Goal: Task Accomplishment & Management: Use online tool/utility

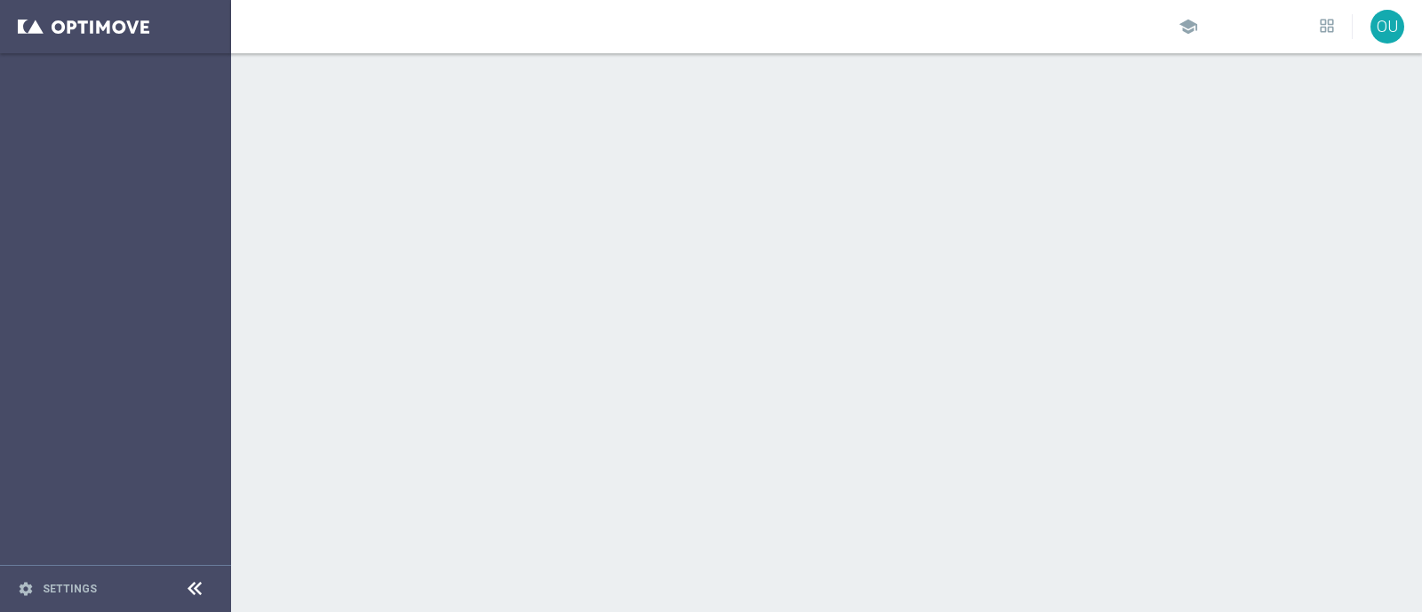
drag, startPoint x: 0, startPoint y: 0, endPoint x: 684, endPoint y: 30, distance: 684.8
click at [684, 30] on div "school OU" at bounding box center [826, 26] width 1191 height 53
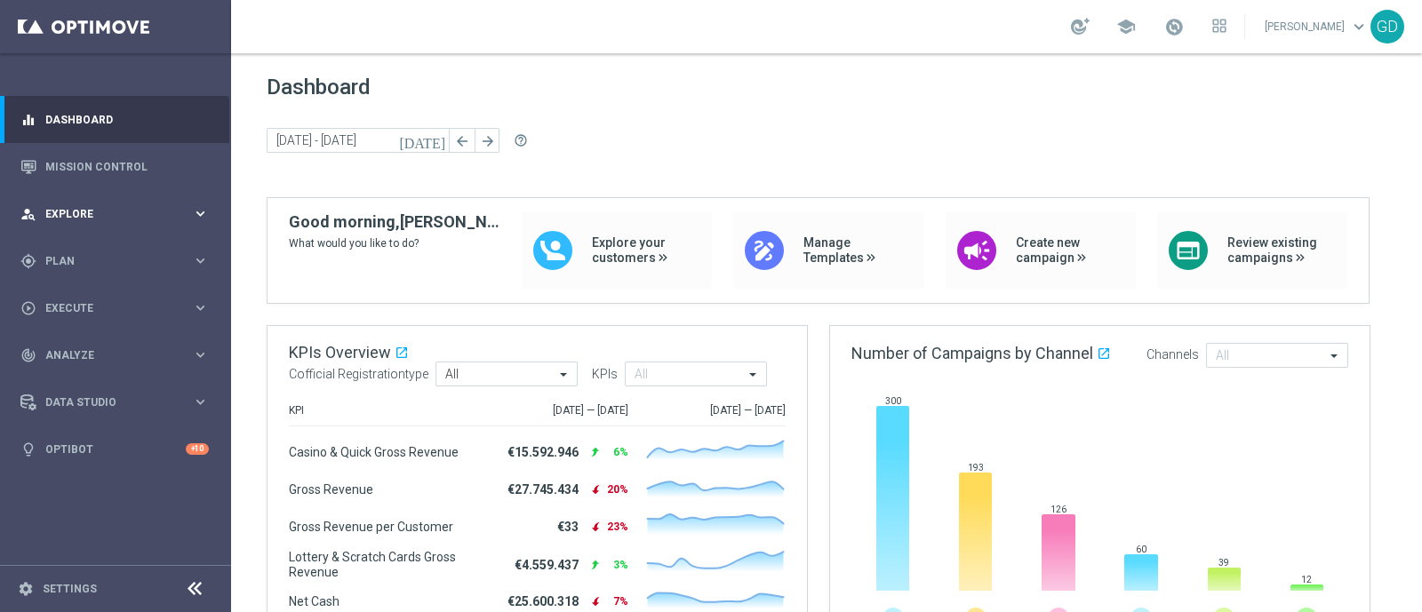
click at [72, 219] on span "Explore" at bounding box center [118, 214] width 147 height 11
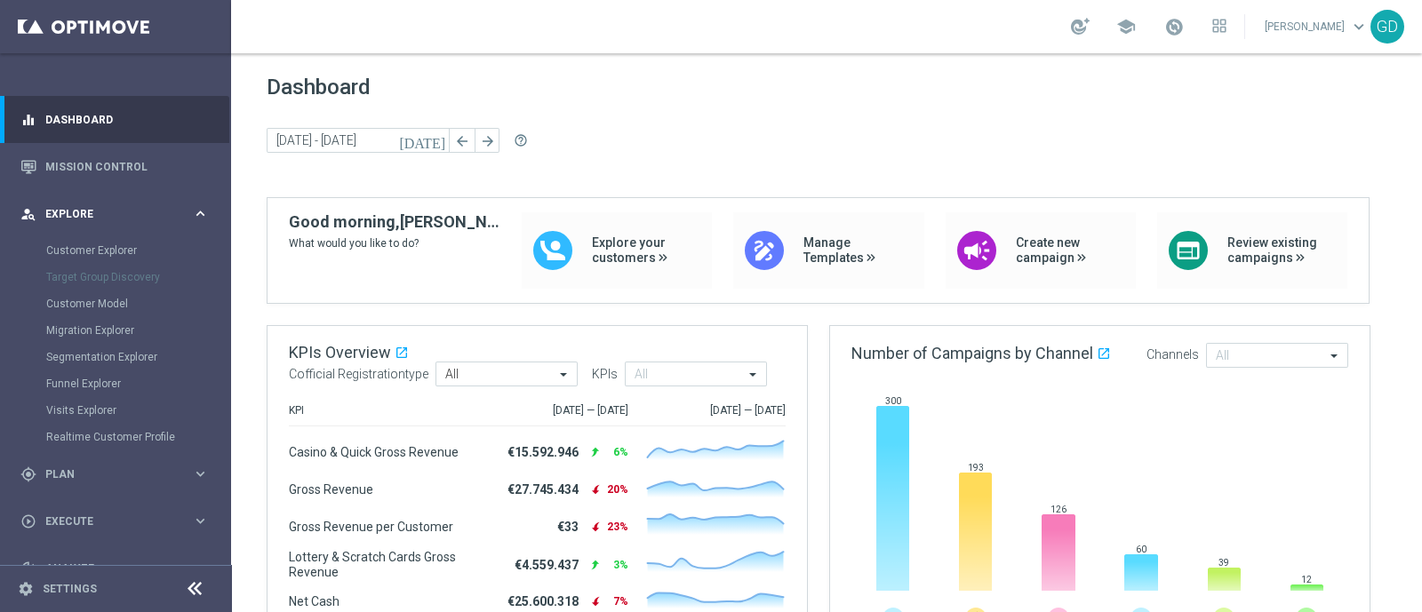
click at [72, 219] on span "Explore" at bounding box center [118, 214] width 147 height 11
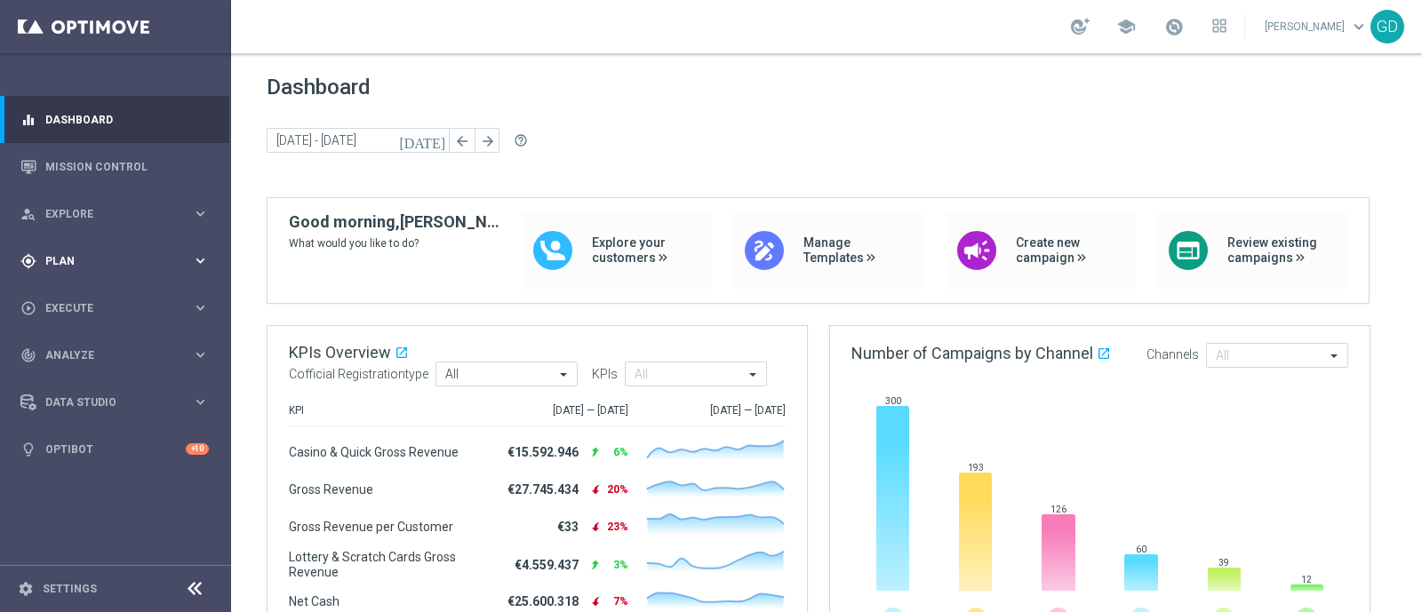
click at [71, 257] on span "Plan" at bounding box center [118, 261] width 147 height 11
click at [67, 303] on span "Execute" at bounding box center [118, 308] width 147 height 11
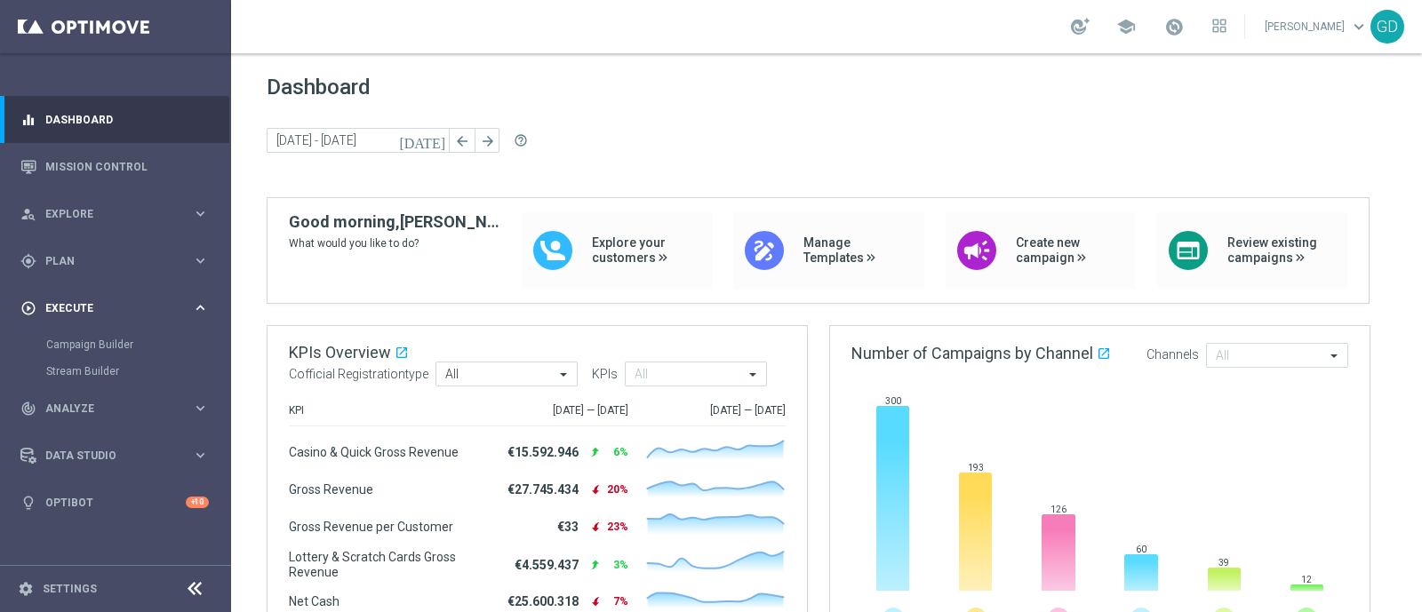
click at [67, 303] on span "Execute" at bounding box center [118, 308] width 147 height 11
click at [78, 256] on span "Plan" at bounding box center [118, 261] width 147 height 11
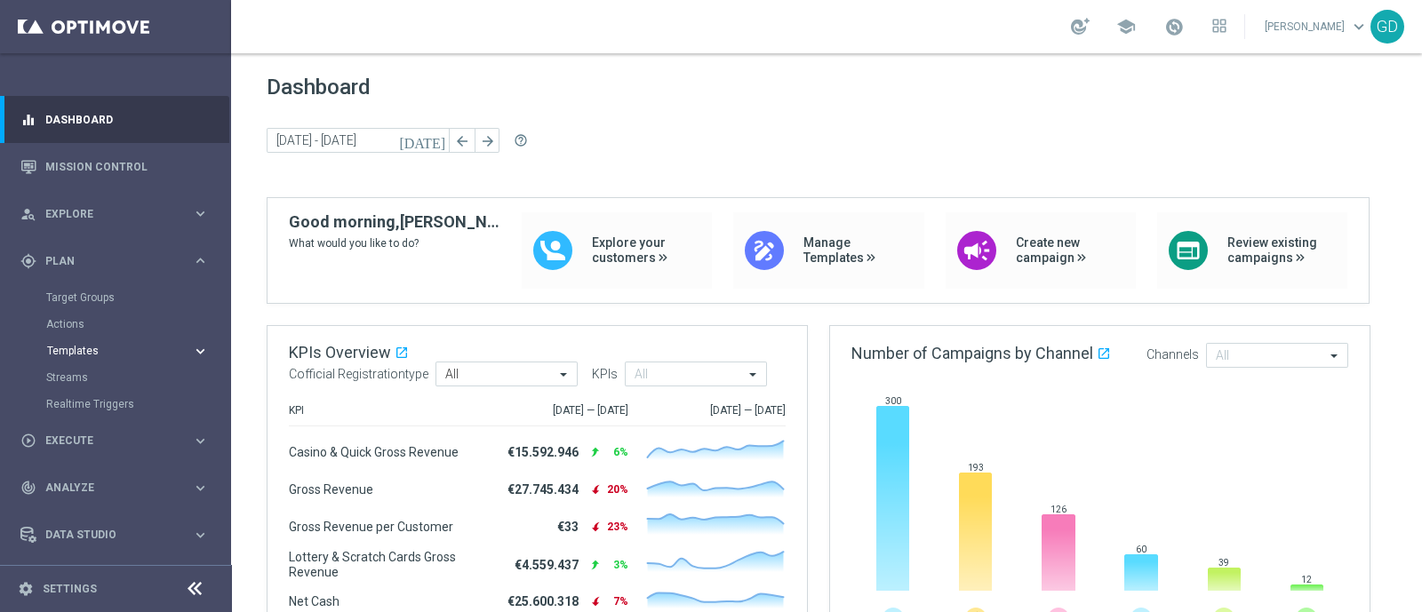
click at [116, 350] on span "Templates" at bounding box center [110, 351] width 127 height 11
click at [71, 376] on link "Optimail" at bounding box center [120, 378] width 130 height 14
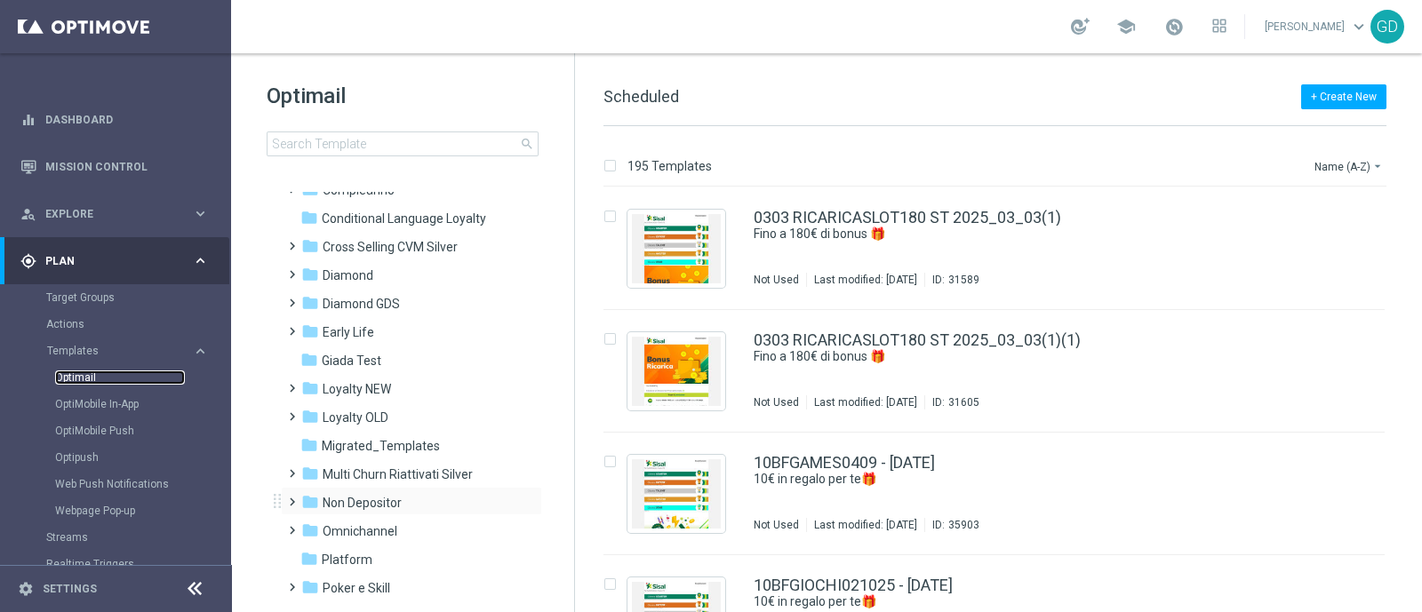
scroll to position [110, 0]
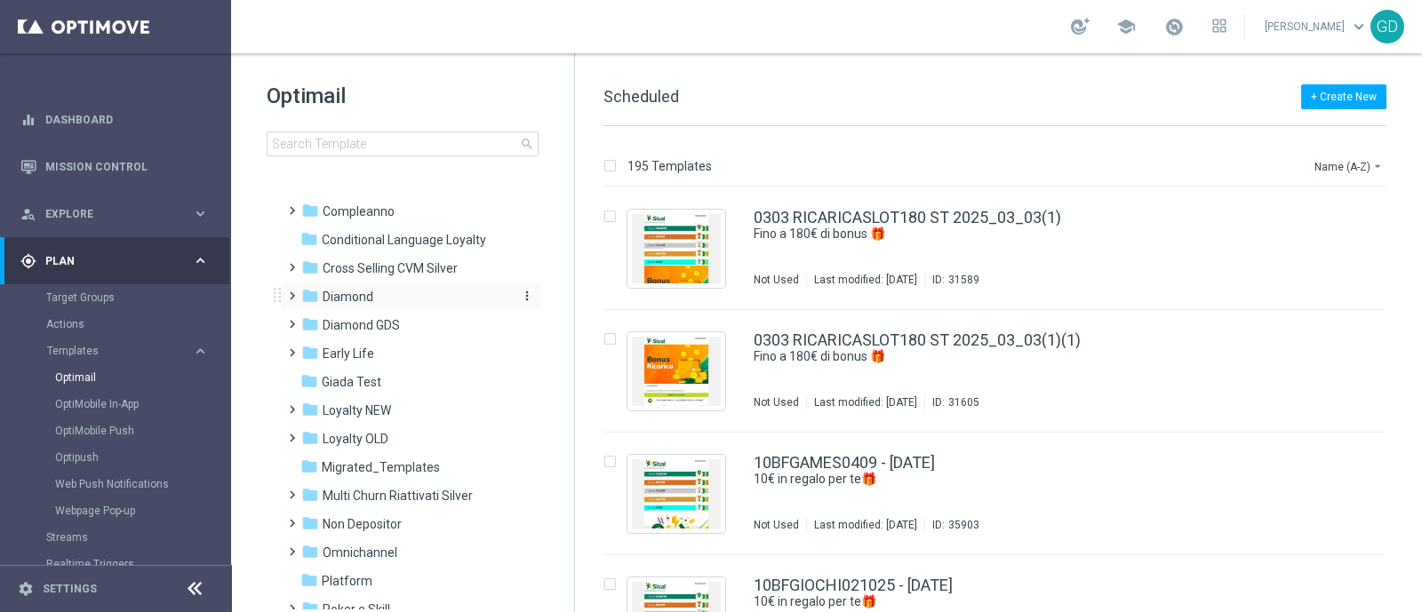
click at [355, 289] on span "Diamond" at bounding box center [348, 297] width 51 height 16
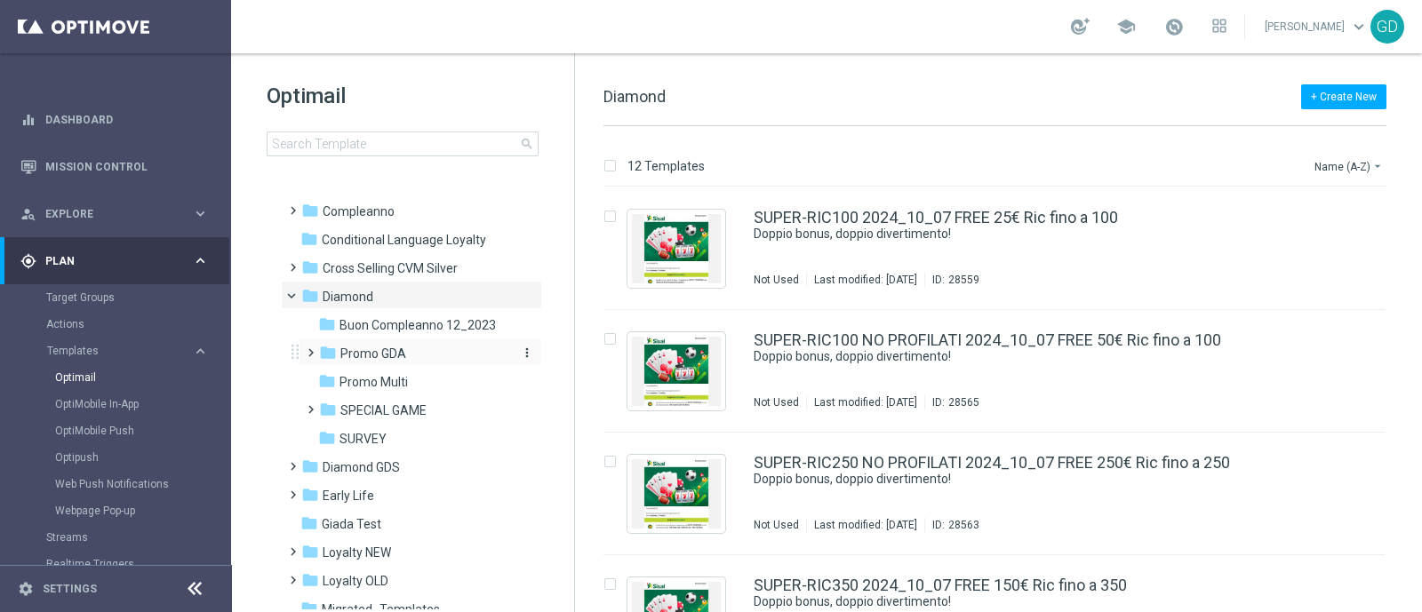
click at [374, 355] on span "Promo GDA" at bounding box center [373, 354] width 66 height 16
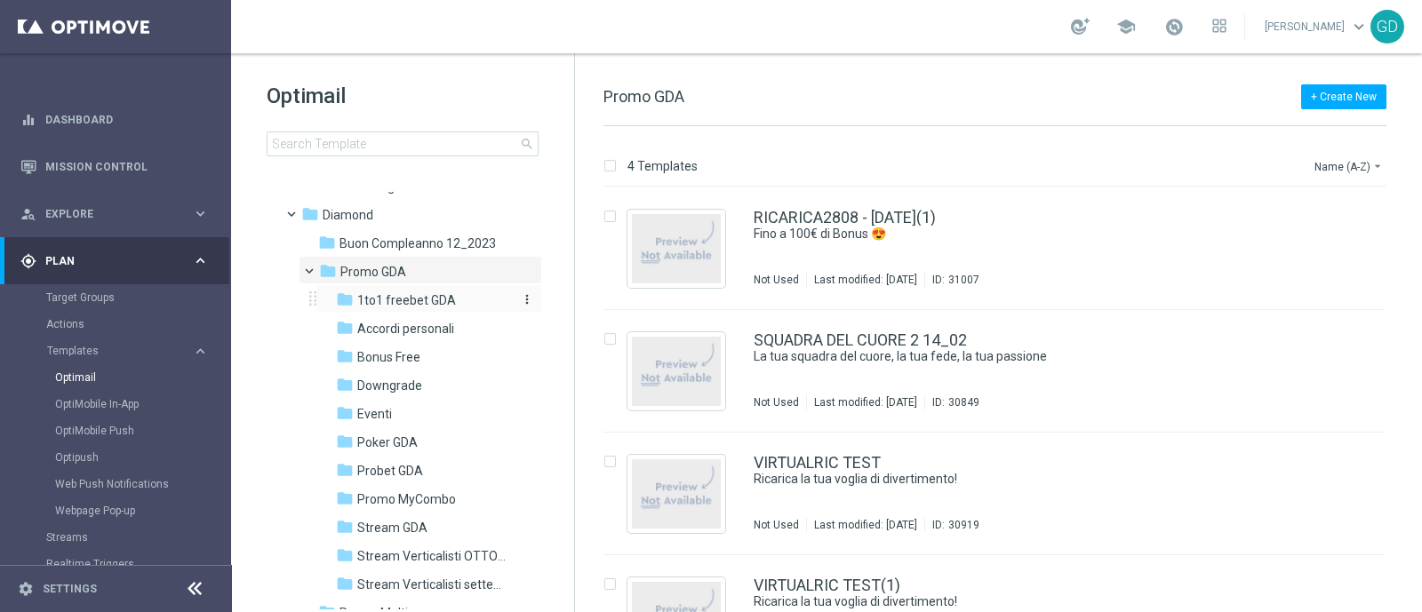
scroll to position [221, 0]
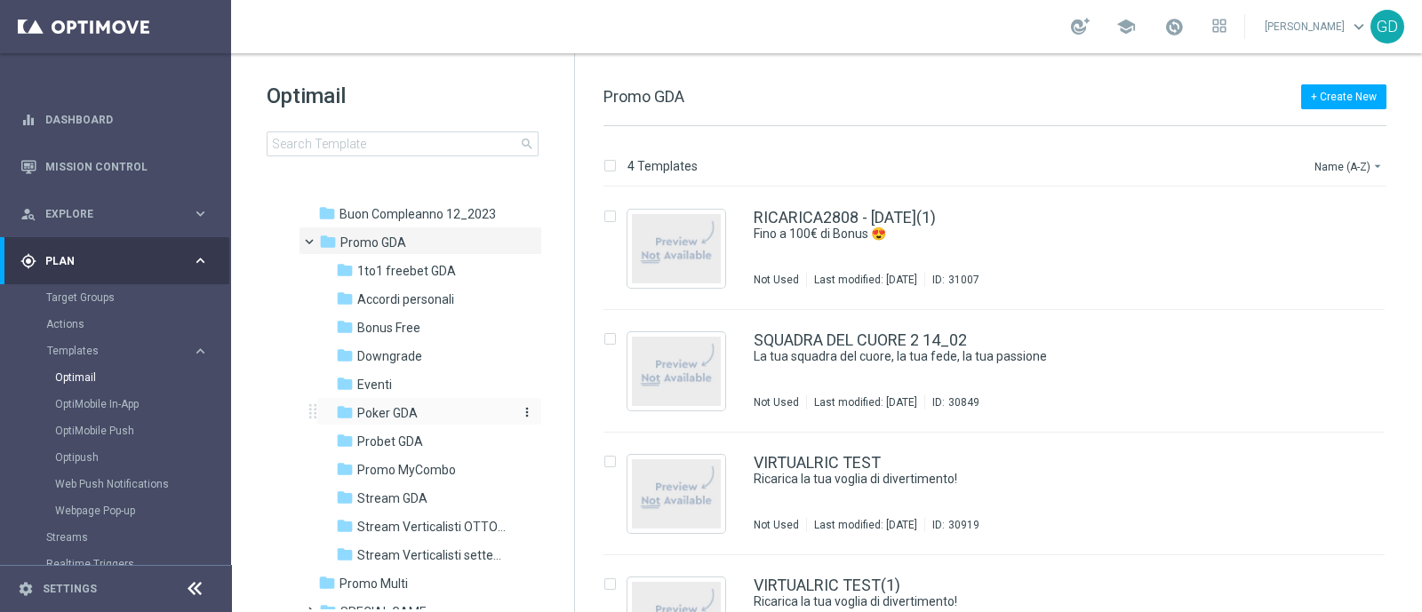
click at [390, 410] on span "Poker GDA" at bounding box center [387, 413] width 60 height 16
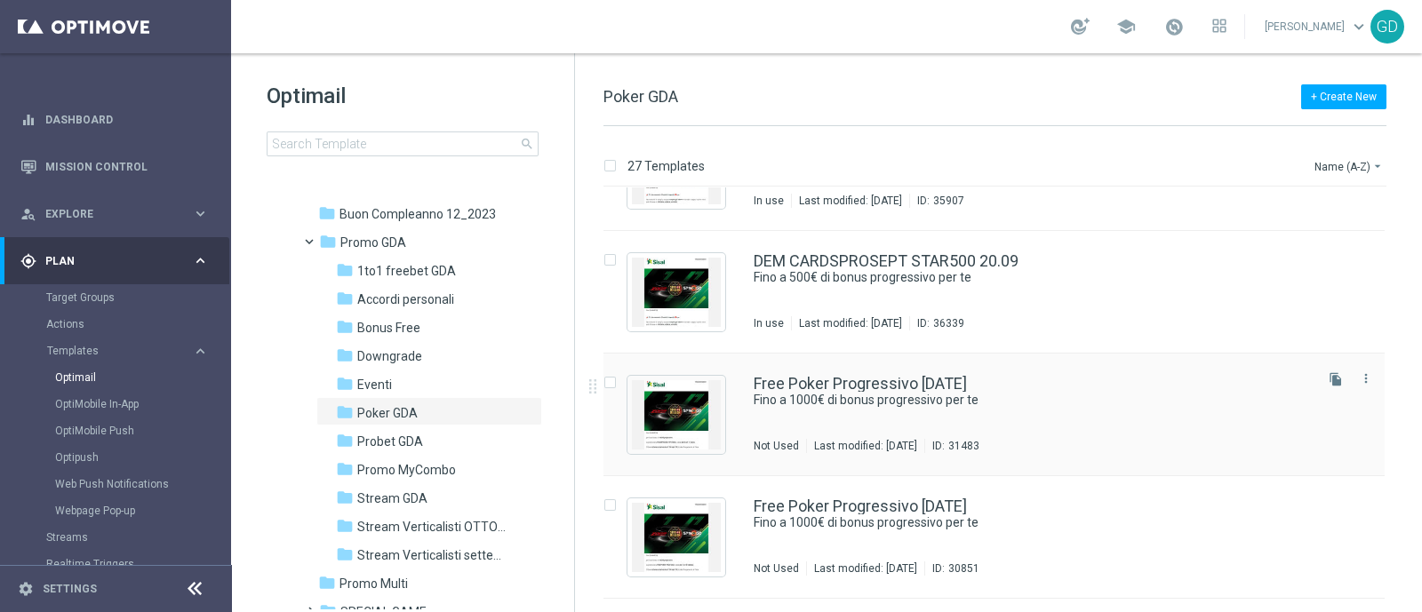
scroll to position [1000, 0]
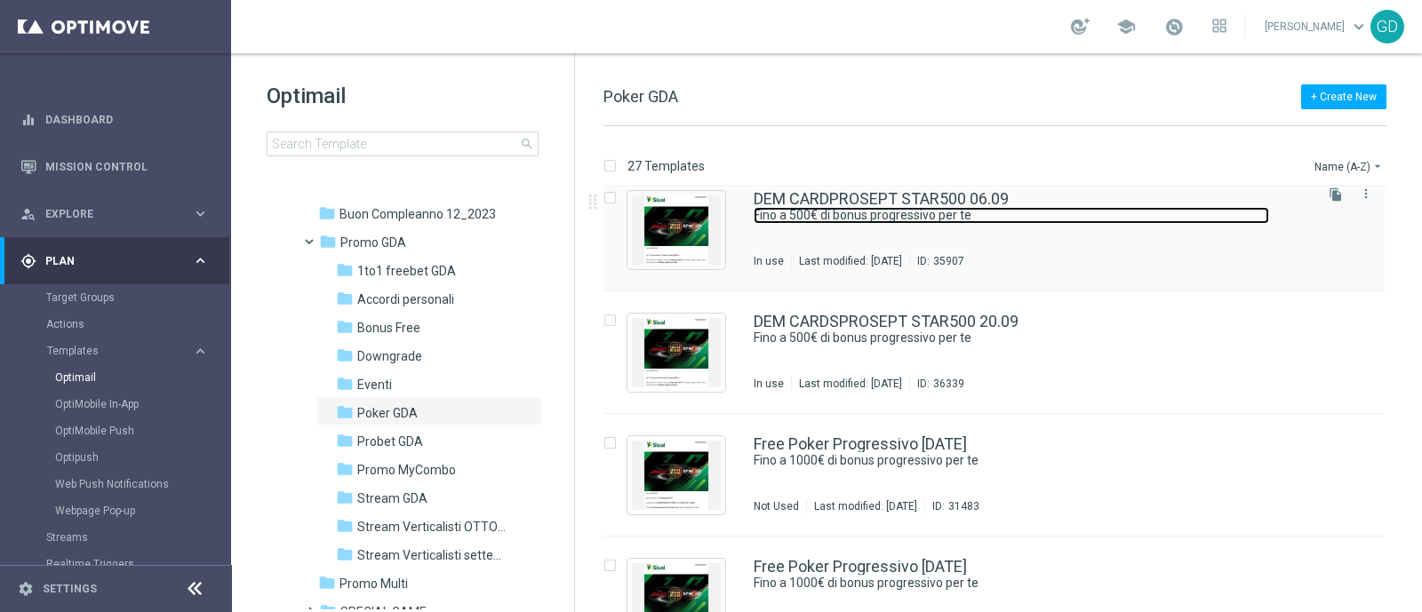
click at [875, 216] on link "Fino a 500€ di bonus progressivo per te" at bounding box center [1010, 215] width 515 height 17
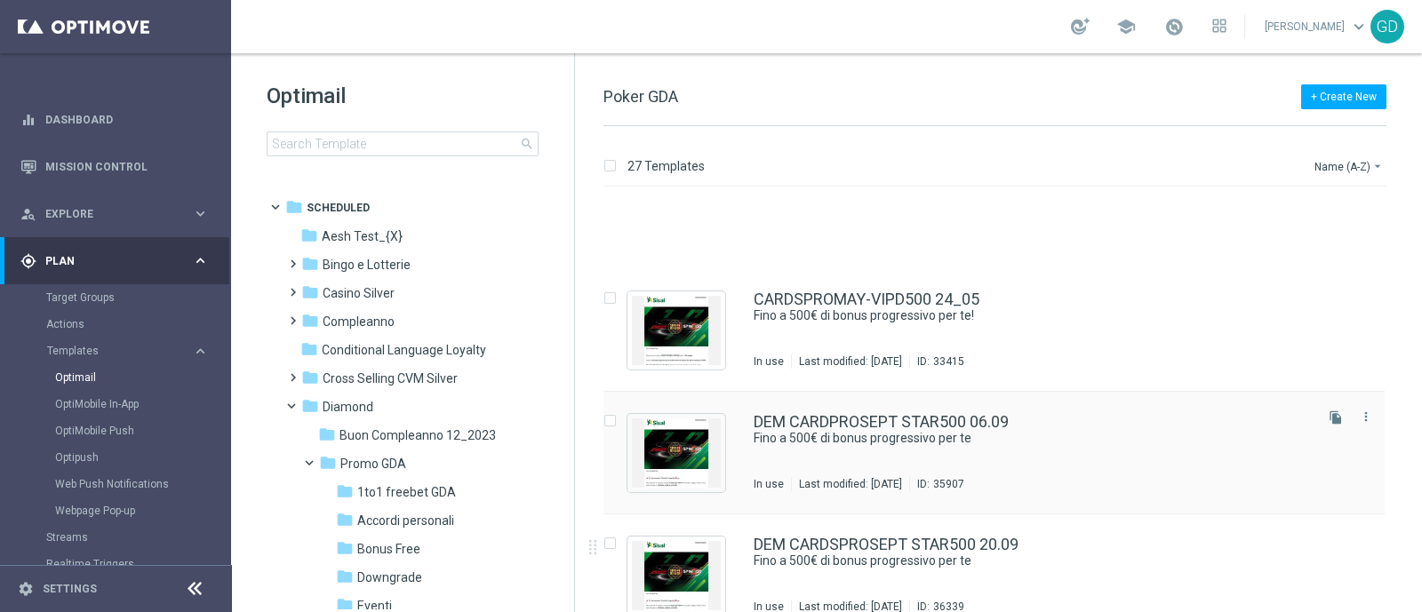
scroll to position [888, 0]
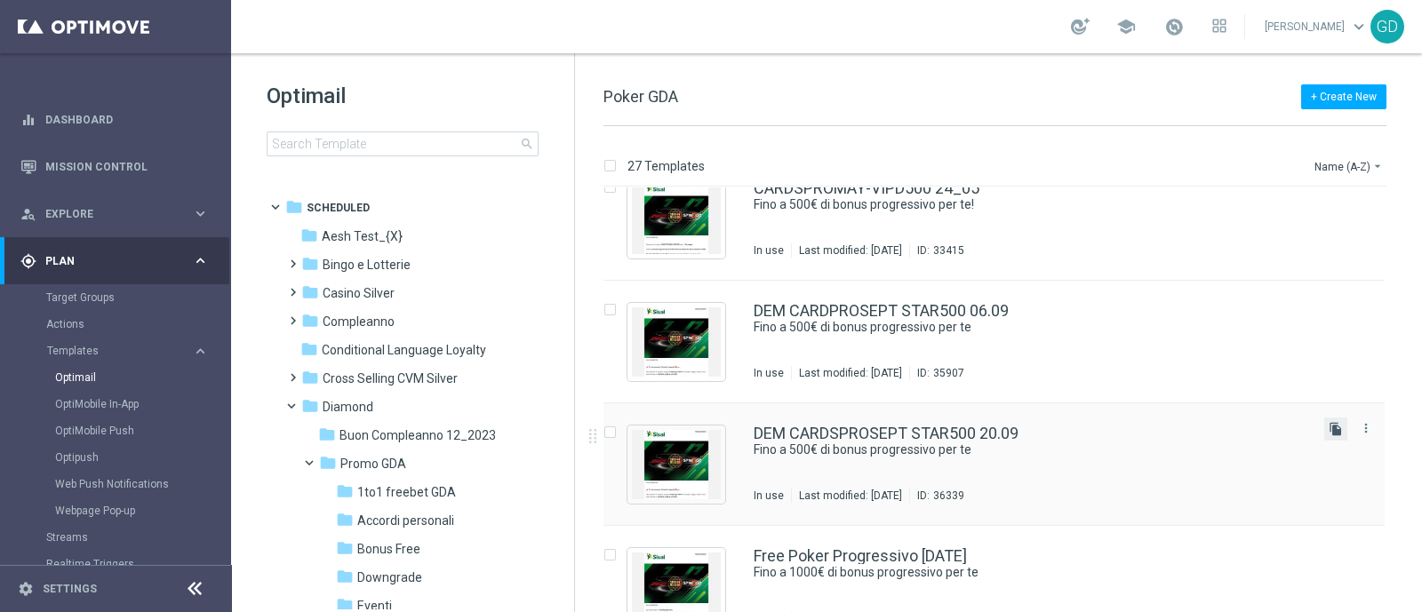
click at [1330, 429] on icon "file_copy" at bounding box center [1335, 429] width 14 height 14
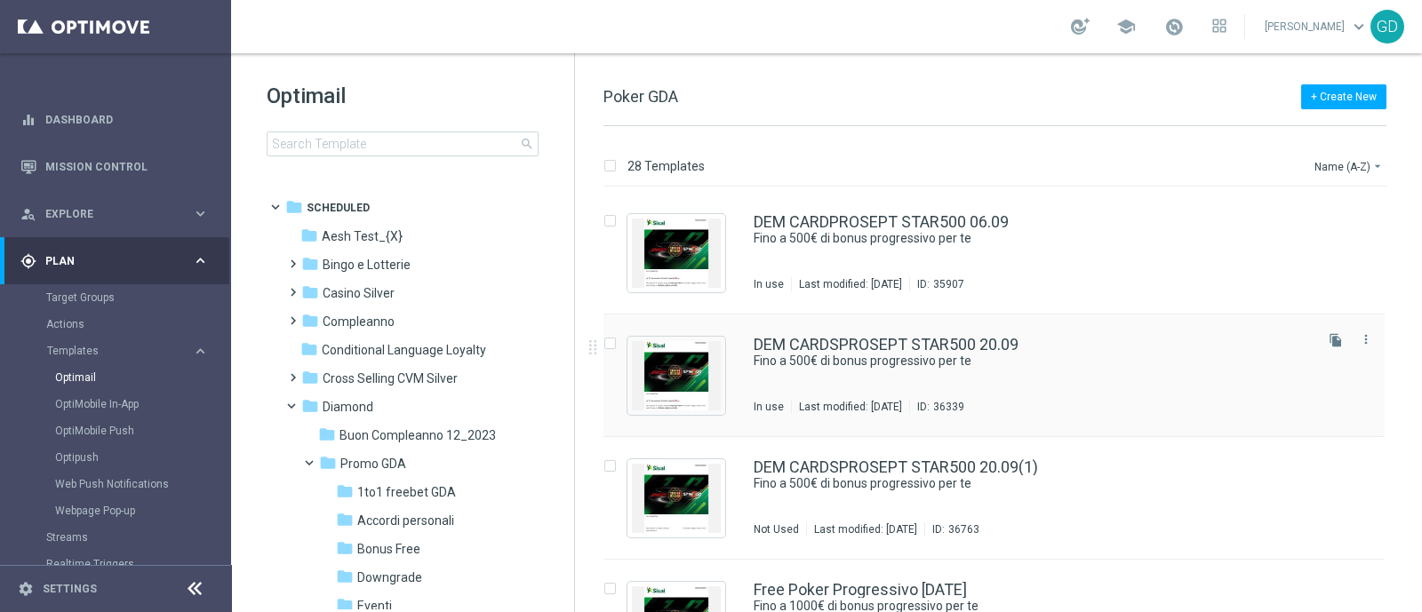
scroll to position [1000, 0]
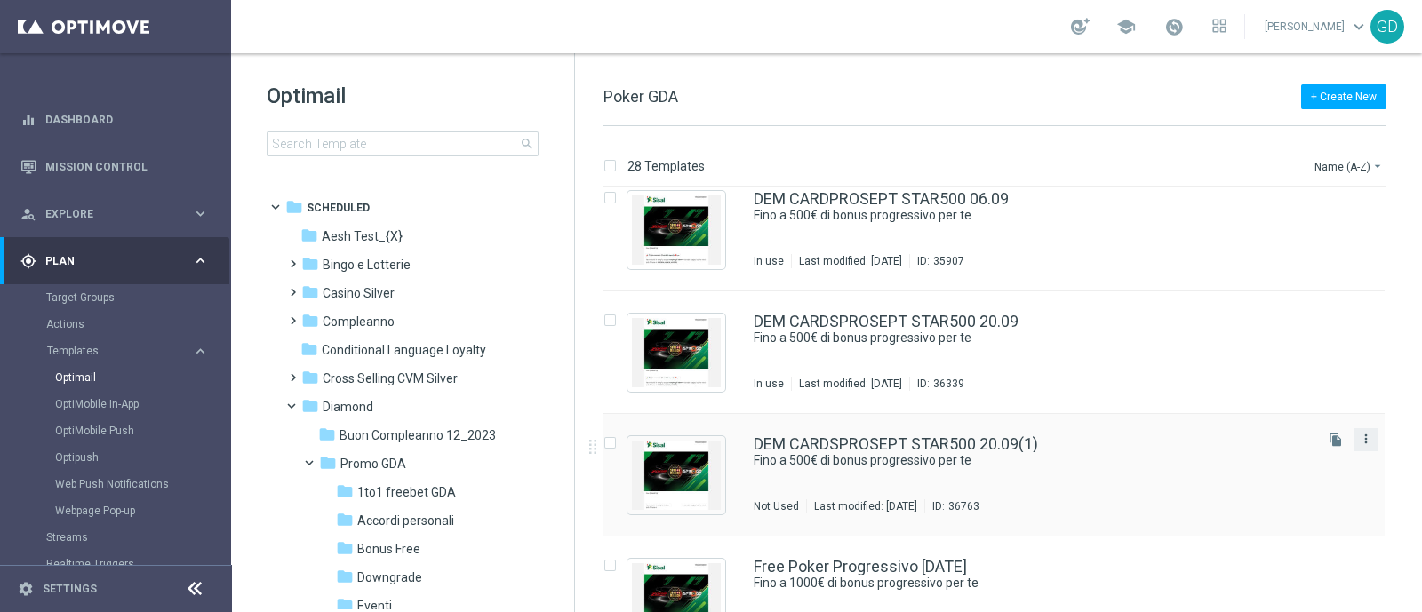
click at [1360, 438] on icon "more_vert" at bounding box center [1366, 439] width 14 height 14
click at [1363, 437] on icon "more_vert" at bounding box center [1366, 439] width 14 height 14
click at [815, 446] on link "DEM CARDSPROSEPT STAR500 20.09(1)" at bounding box center [895, 444] width 284 height 16
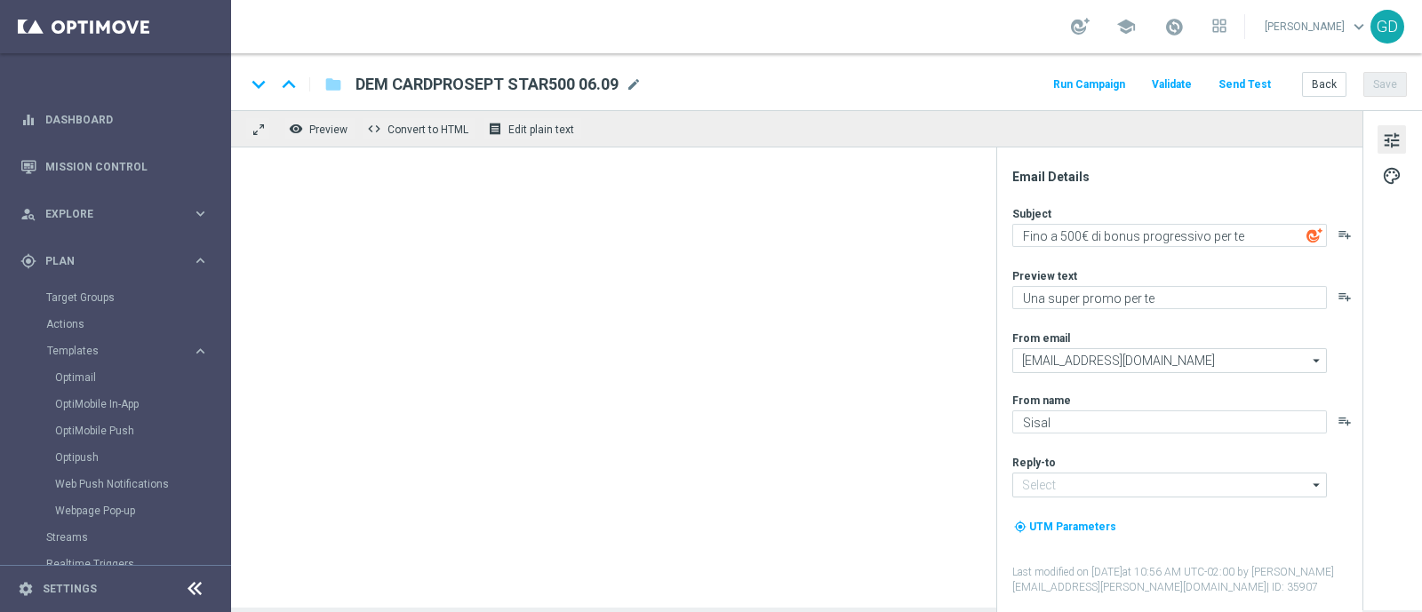
type input "[EMAIL_ADDRESS][DOMAIN_NAME]"
type textarea "Una super promo per te❤️♠️♦️♣️"
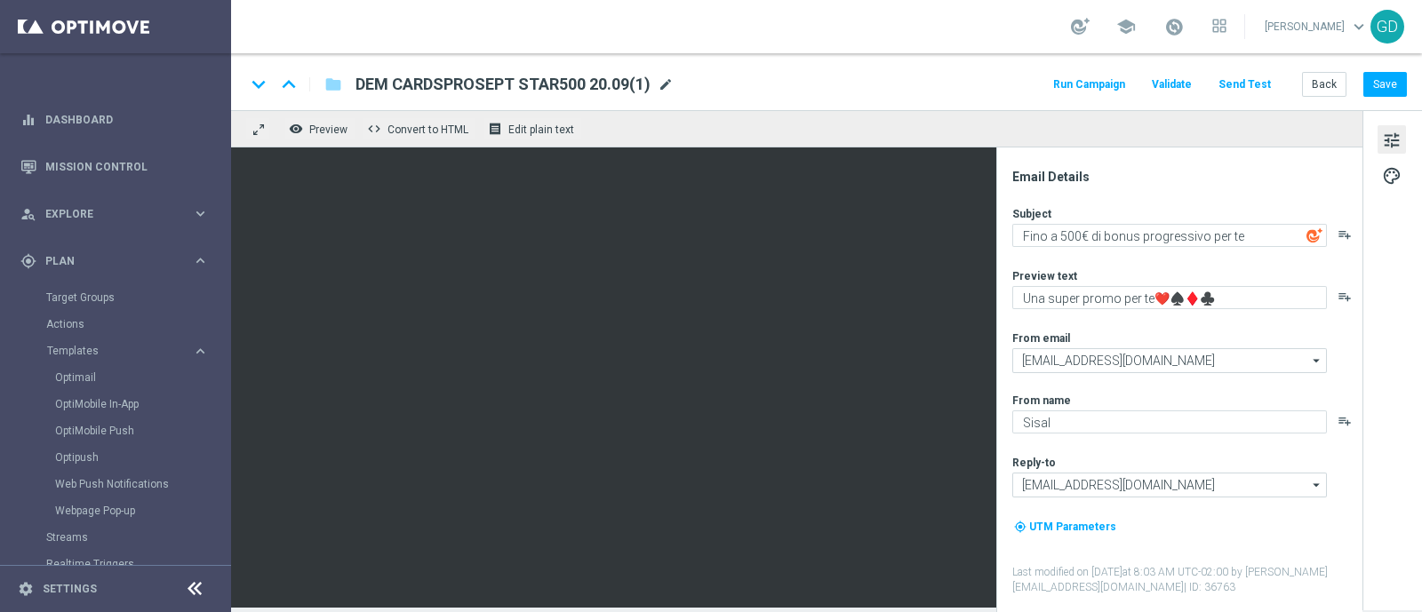
click at [668, 82] on span "mode_edit" at bounding box center [666, 84] width 16 height 16
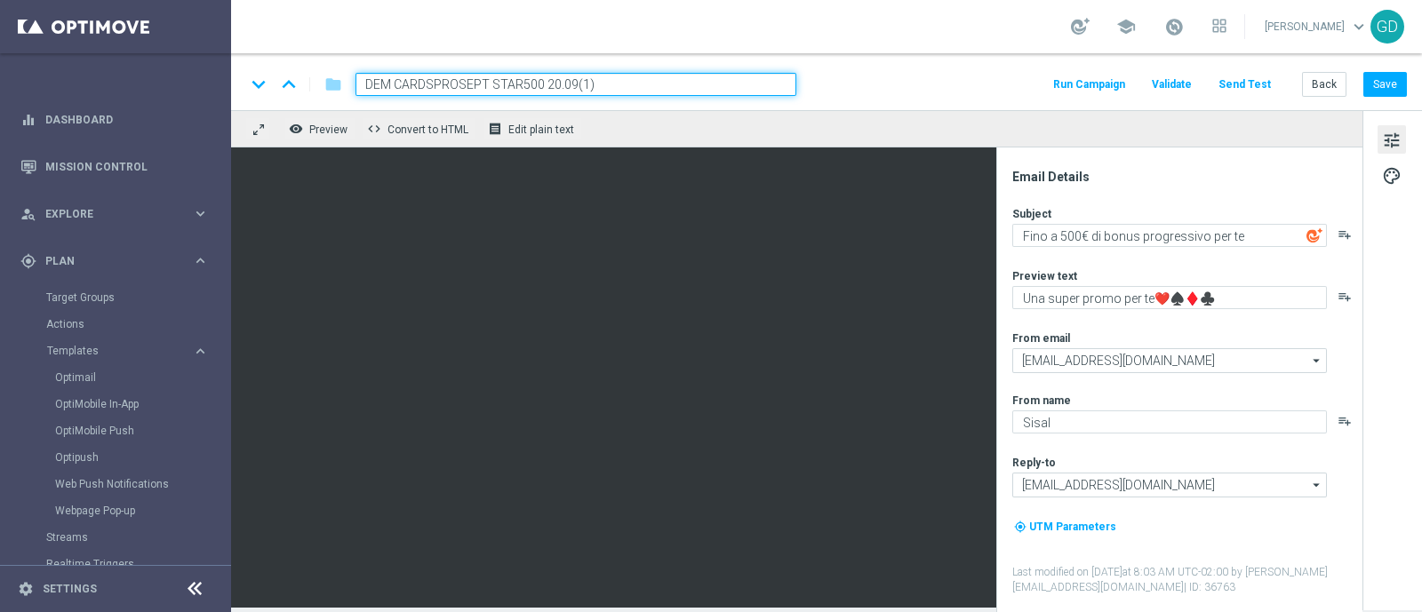
click at [484, 82] on input "DEM CARDSPROSEPT STAR500 20.09(1)" at bounding box center [575, 84] width 441 height 23
click at [591, 82] on input "DEM CARDSPROOCT STAR500 20.09(1)" at bounding box center [575, 84] width 441 height 23
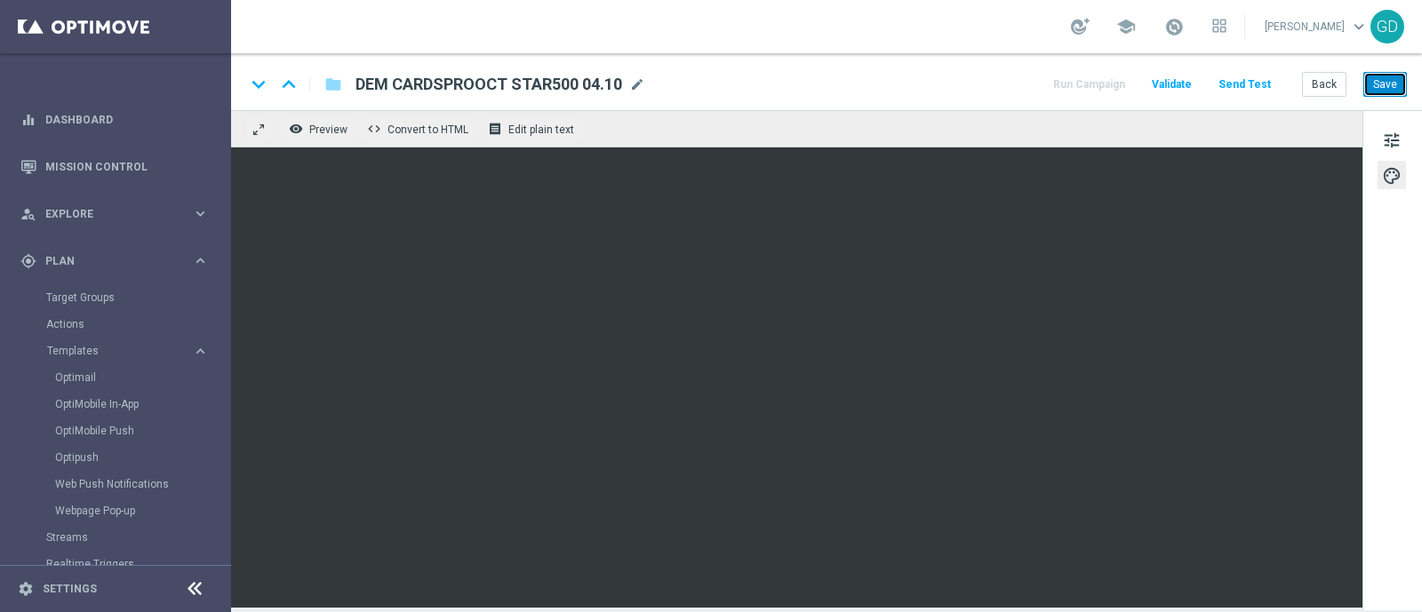
click at [1377, 87] on button "Save" at bounding box center [1385, 84] width 44 height 25
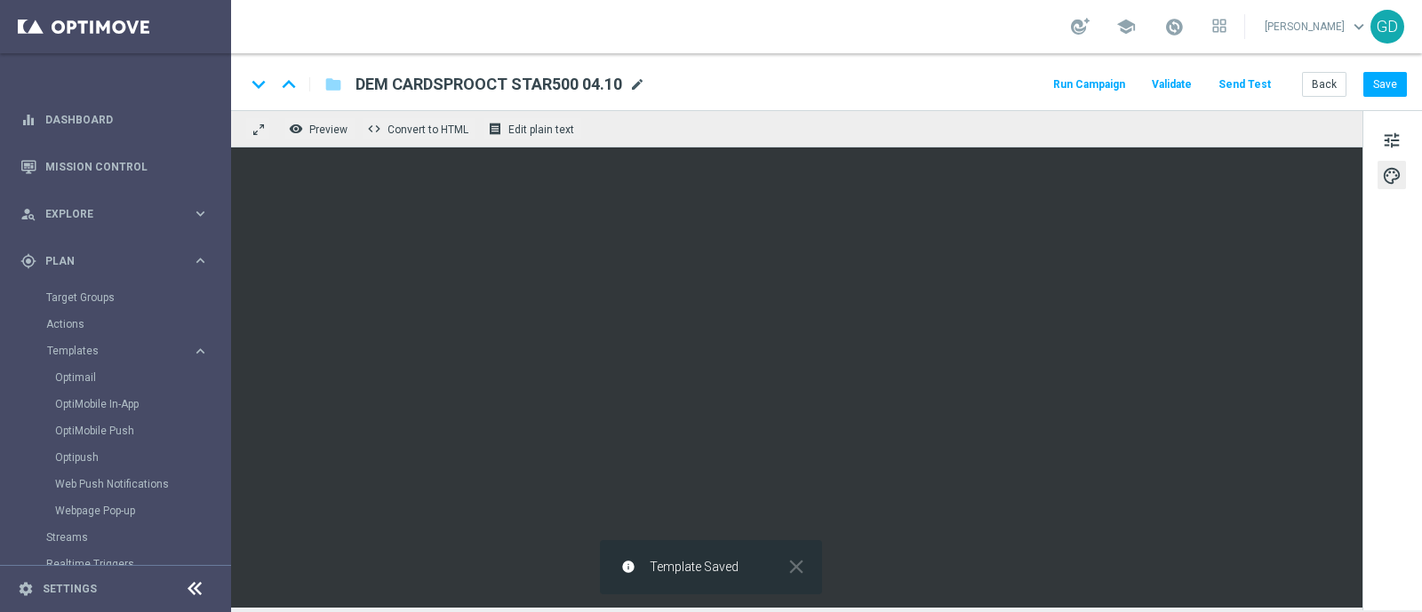
click at [636, 83] on span "mode_edit" at bounding box center [637, 84] width 16 height 16
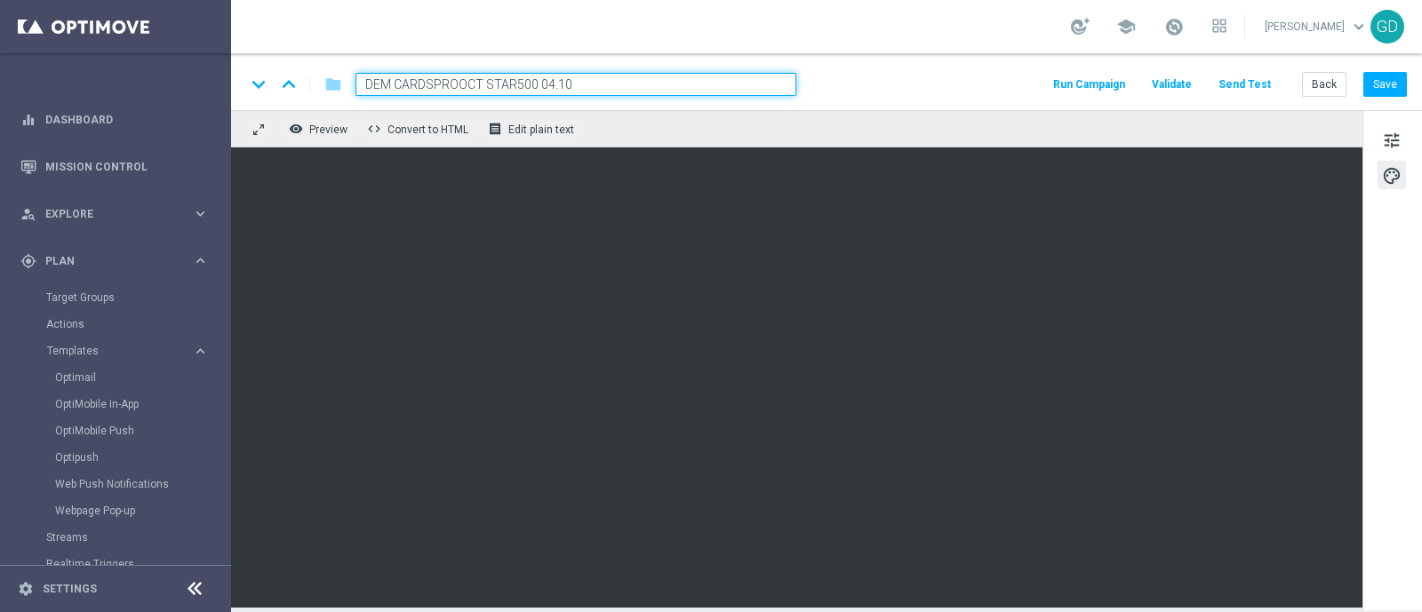
click at [433, 82] on input "DEM CARDSPROOCT STAR500 04.10" at bounding box center [575, 84] width 441 height 23
type input "DEM CARDPROOCT STAR500 04.10"
click at [1383, 84] on button "Save" at bounding box center [1385, 84] width 44 height 25
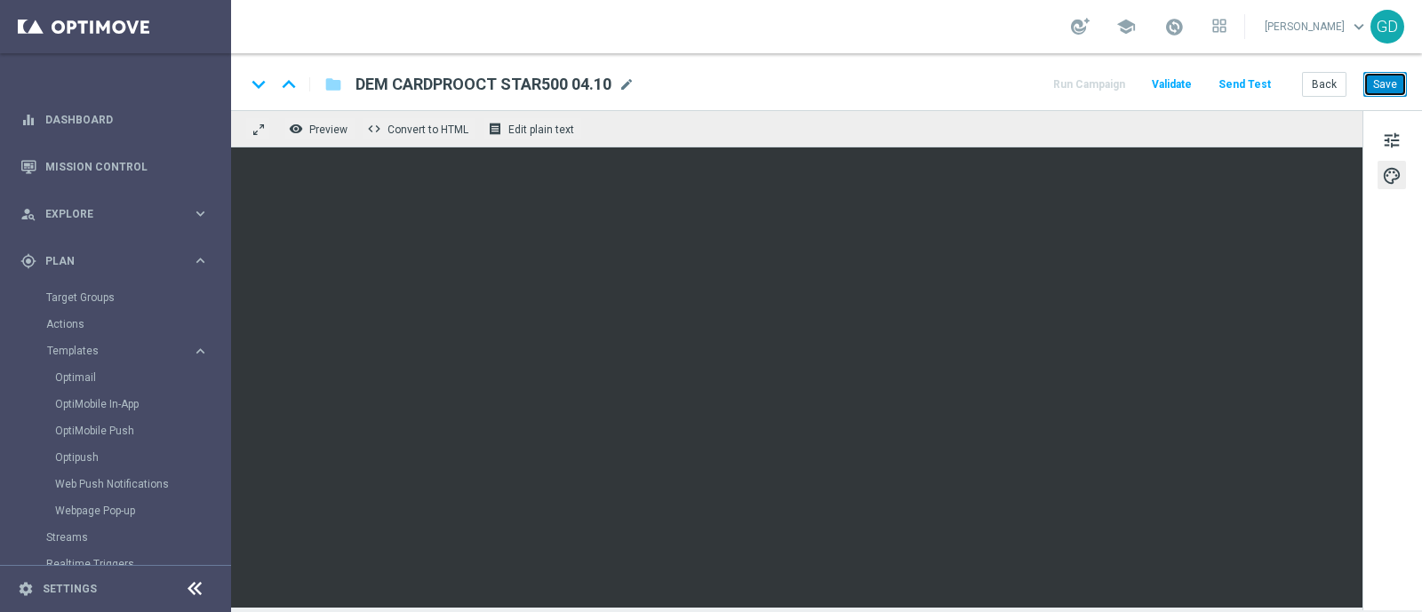
click at [1386, 84] on button "Save" at bounding box center [1385, 84] width 44 height 25
click at [1396, 79] on button "Save" at bounding box center [1385, 84] width 44 height 25
click at [1092, 83] on button "Run Campaign" at bounding box center [1088, 85] width 77 height 24
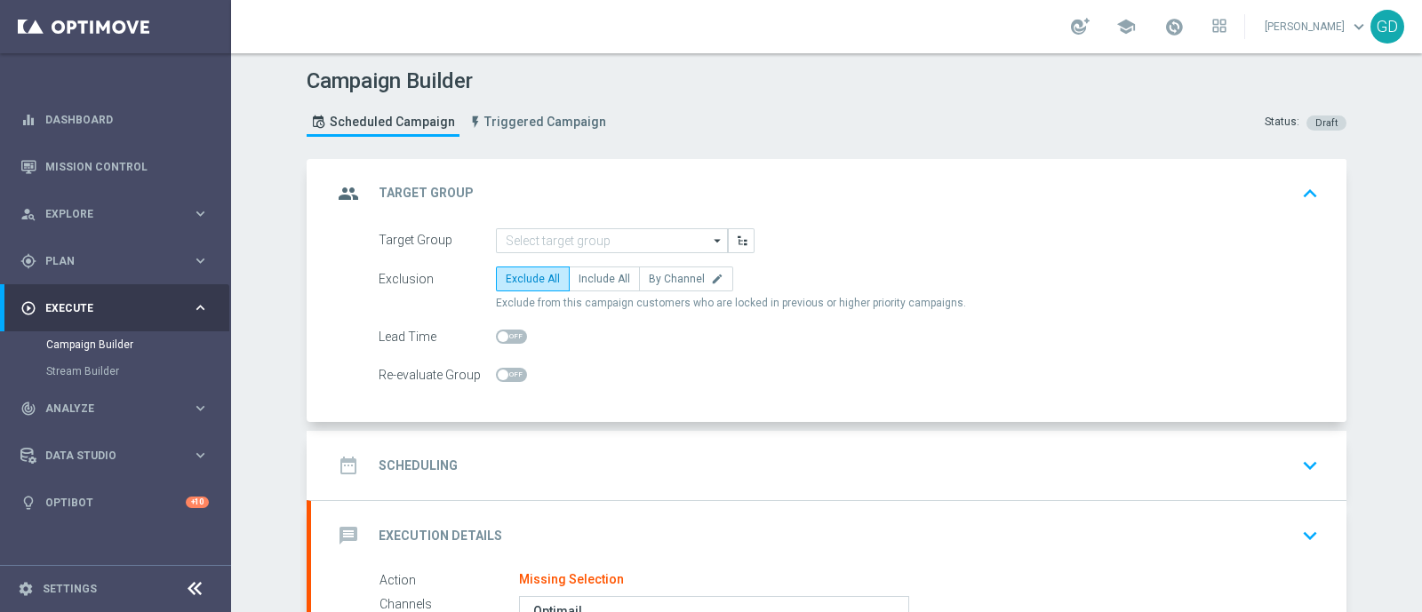
click at [709, 239] on icon "arrow_drop_down" at bounding box center [718, 240] width 18 height 23
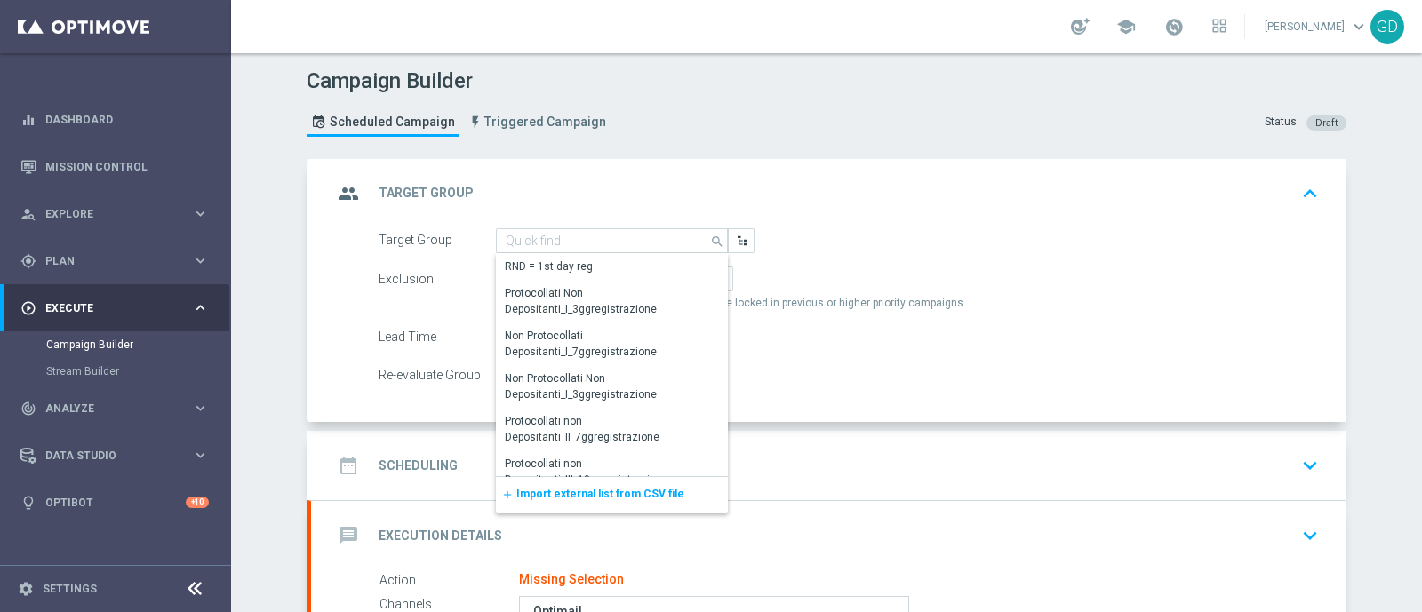
click at [602, 492] on span "Import external list from CSV file" at bounding box center [600, 494] width 168 height 12
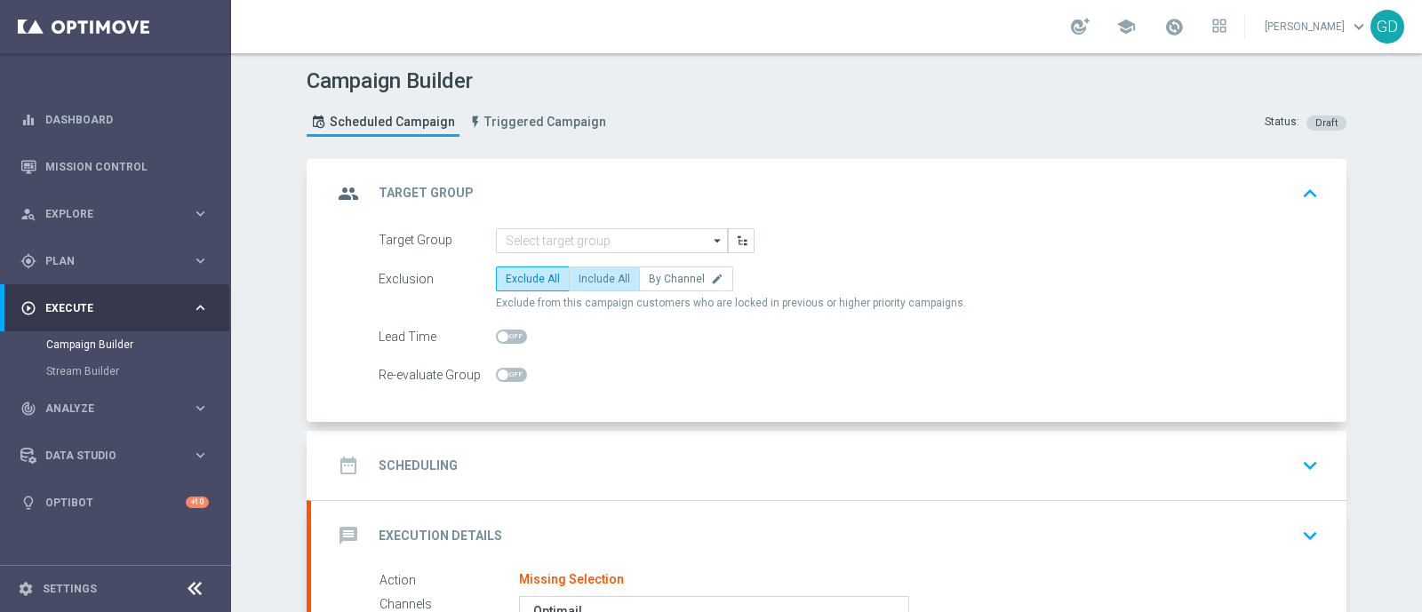
click at [585, 283] on span "Include All" at bounding box center [604, 279] width 52 height 12
click at [585, 283] on input "Include All" at bounding box center [584, 282] width 12 height 12
radio input "true"
click at [600, 277] on span "Include All" at bounding box center [604, 279] width 52 height 12
click at [590, 277] on input "Include All" at bounding box center [584, 282] width 12 height 12
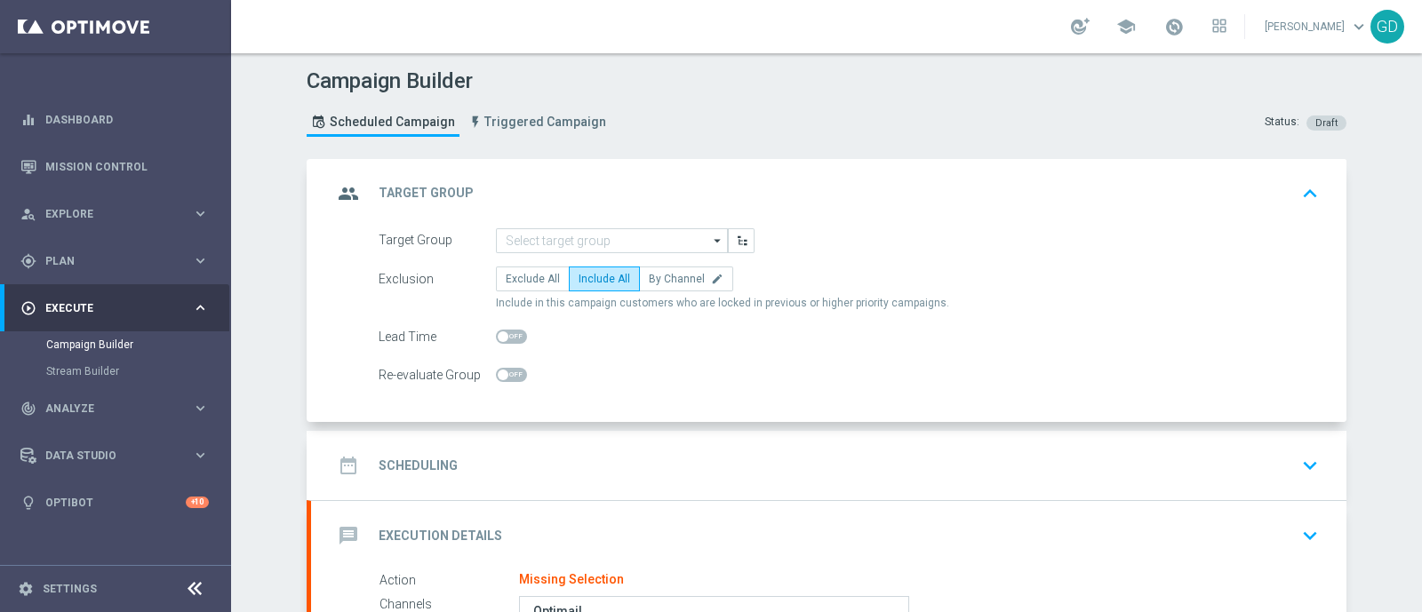
click at [709, 241] on icon "arrow_drop_down" at bounding box center [718, 240] width 18 height 23
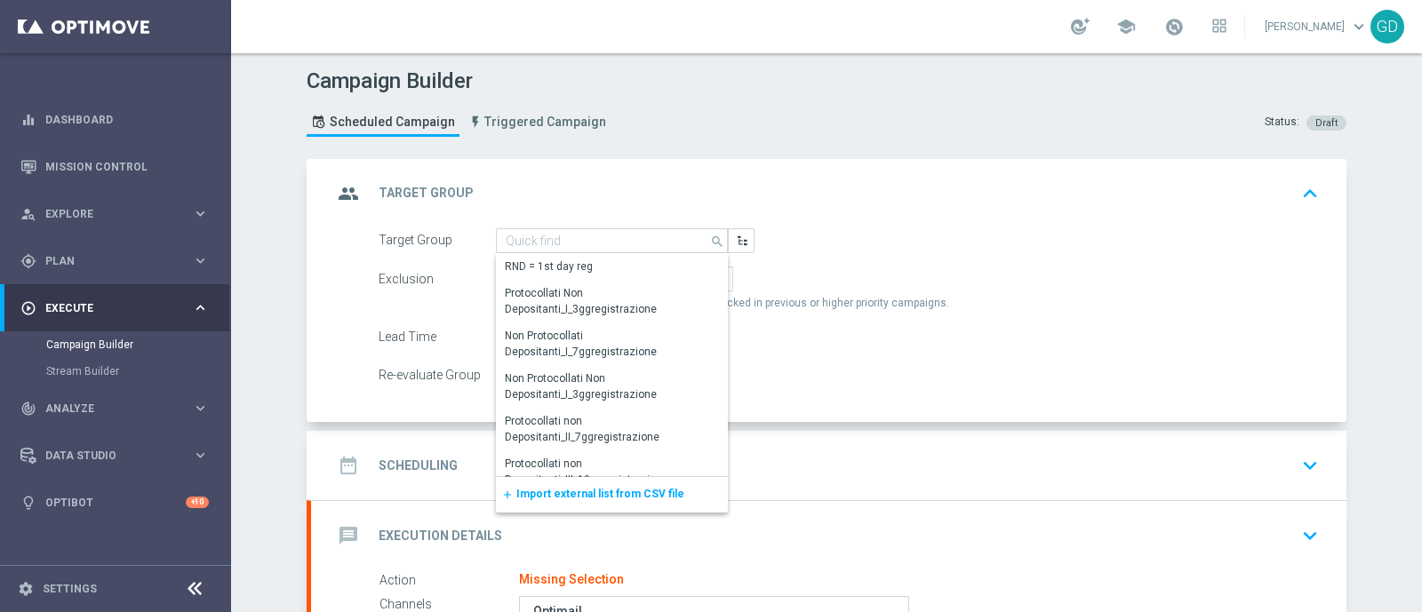
click at [875, 228] on div "Target Group search Drag here to set row groups Drag here to set column labels …" at bounding box center [848, 240] width 967 height 25
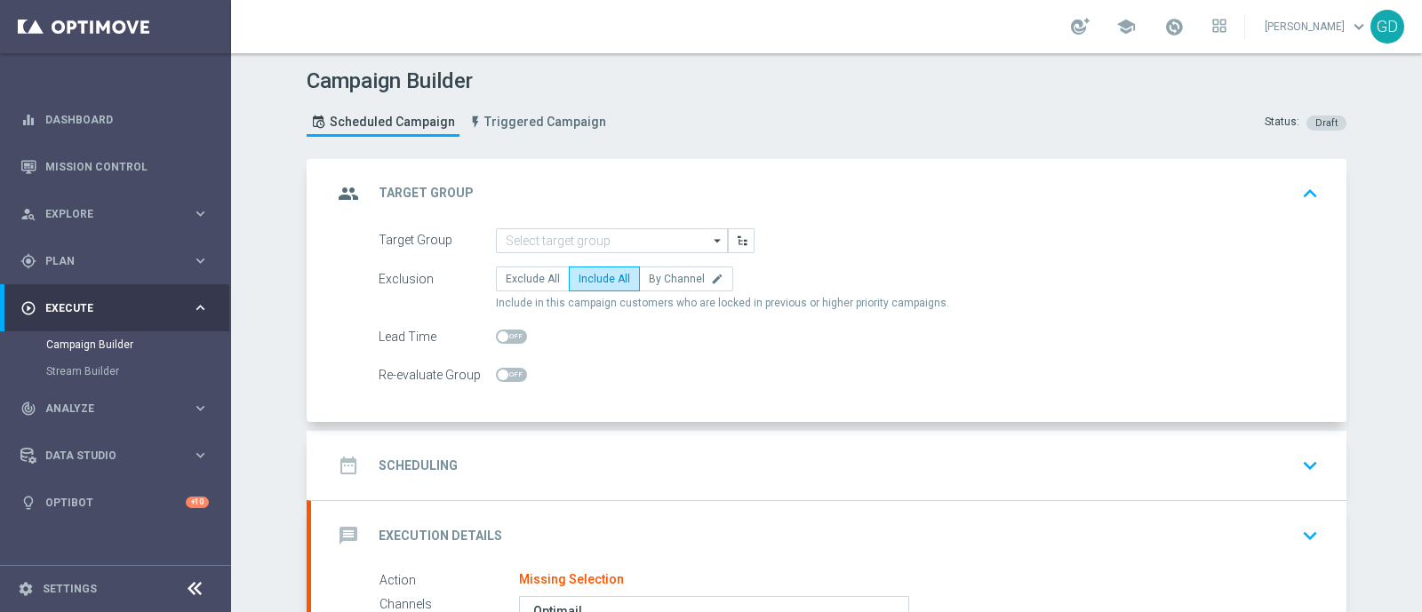
click at [709, 237] on icon "arrow_drop_down" at bounding box center [718, 240] width 18 height 23
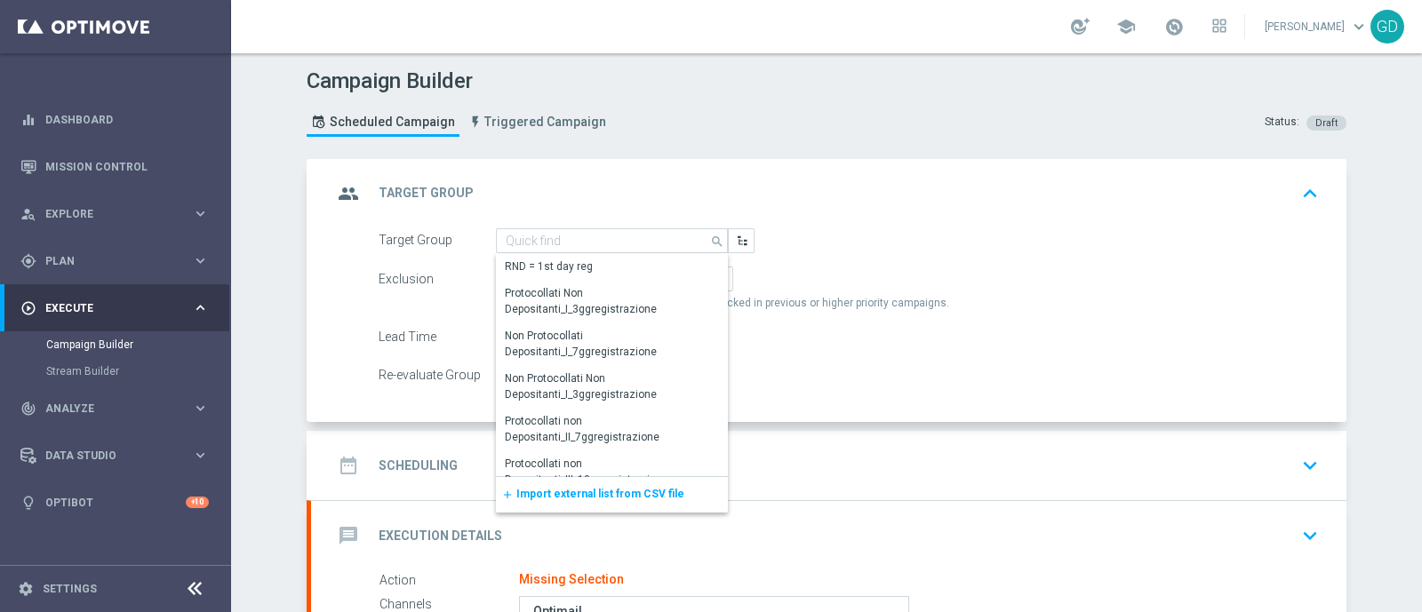
click at [582, 495] on span "Import external list from CSV file" at bounding box center [600, 494] width 168 height 12
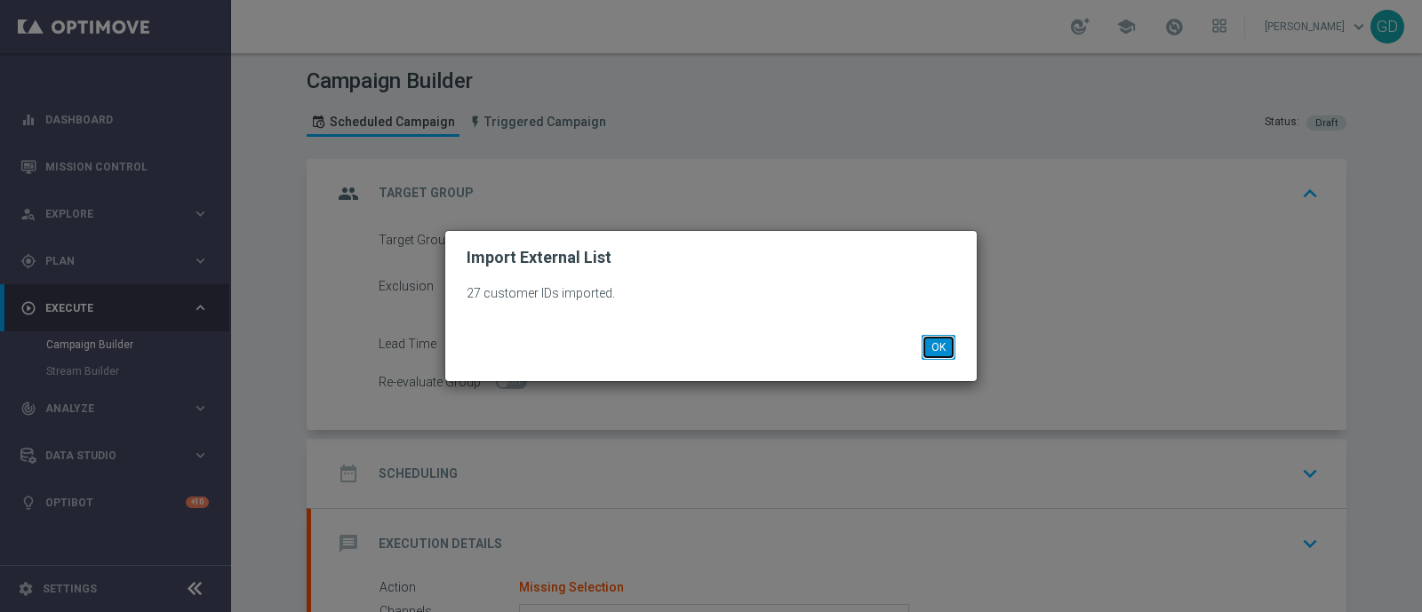
click at [932, 350] on button "OK" at bounding box center [938, 347] width 34 height 25
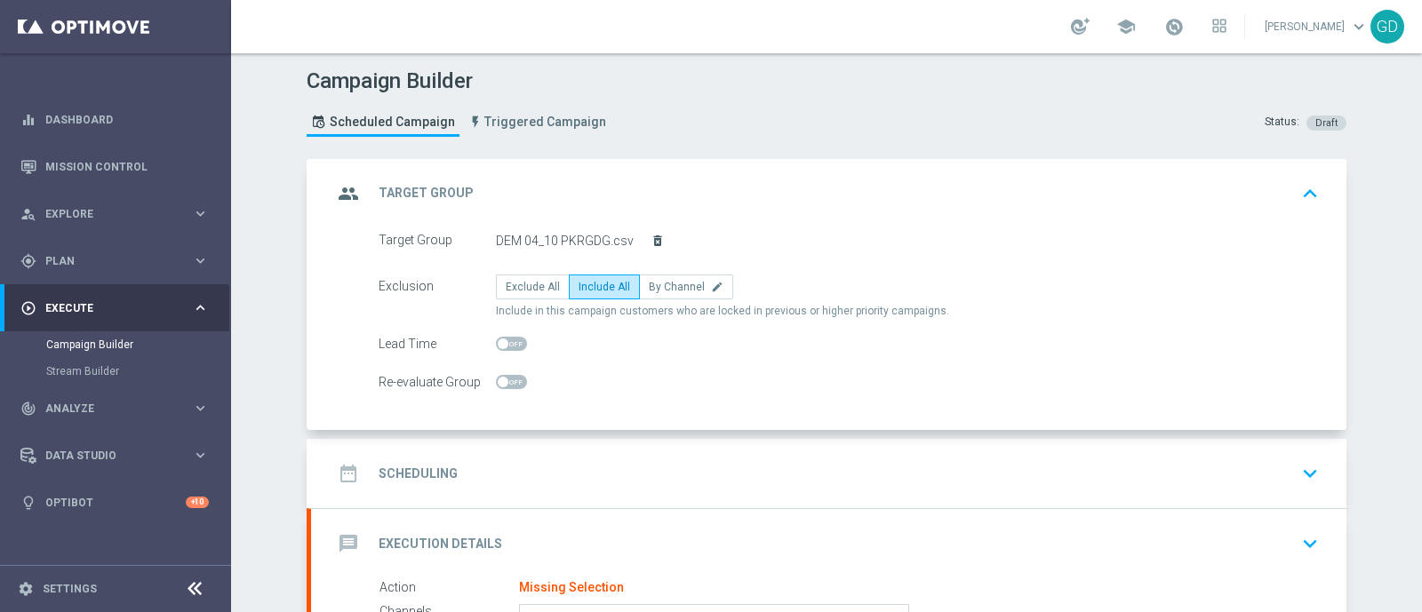
click at [650, 239] on icon "delete_forever" at bounding box center [657, 241] width 14 height 14
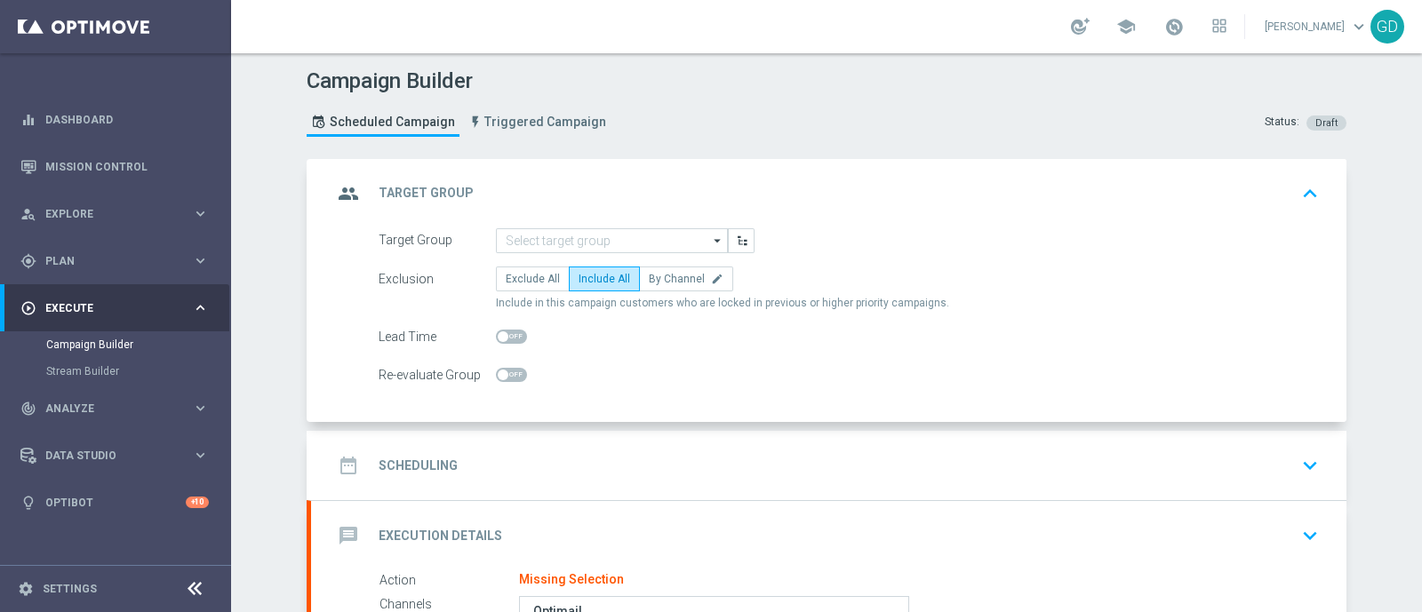
click at [710, 235] on icon "arrow_drop_down" at bounding box center [718, 240] width 18 height 23
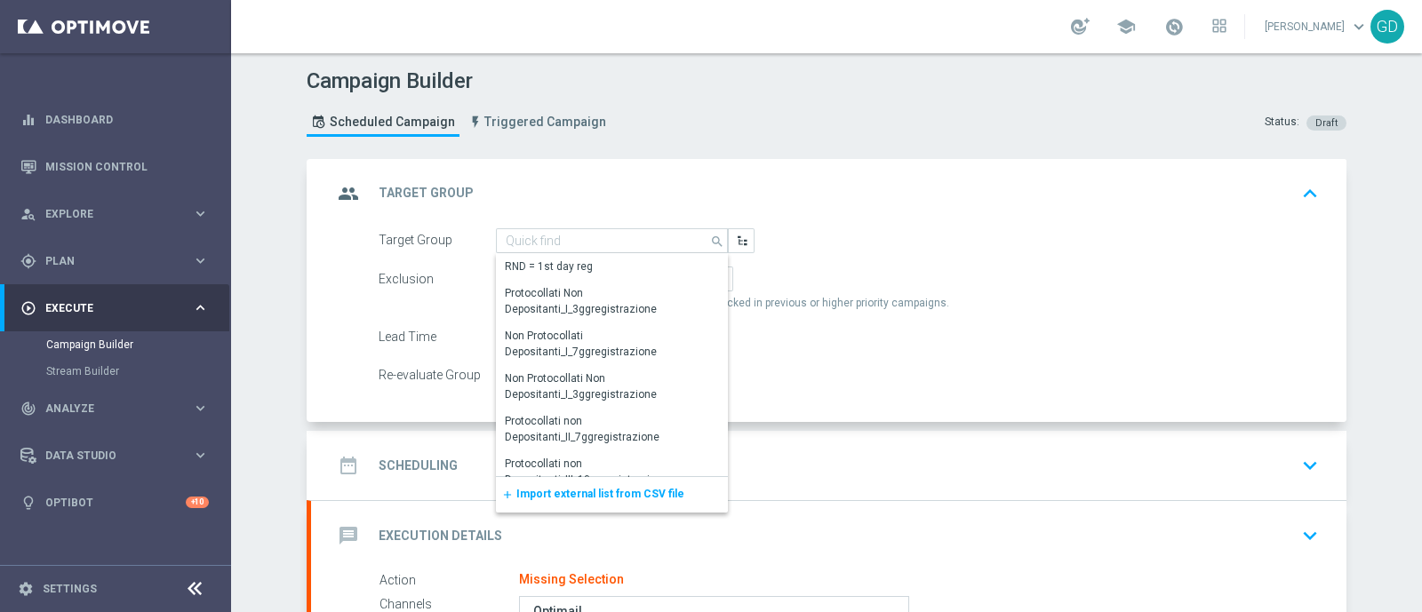
click at [582, 497] on span "Import external list from CSV file" at bounding box center [600, 494] width 168 height 12
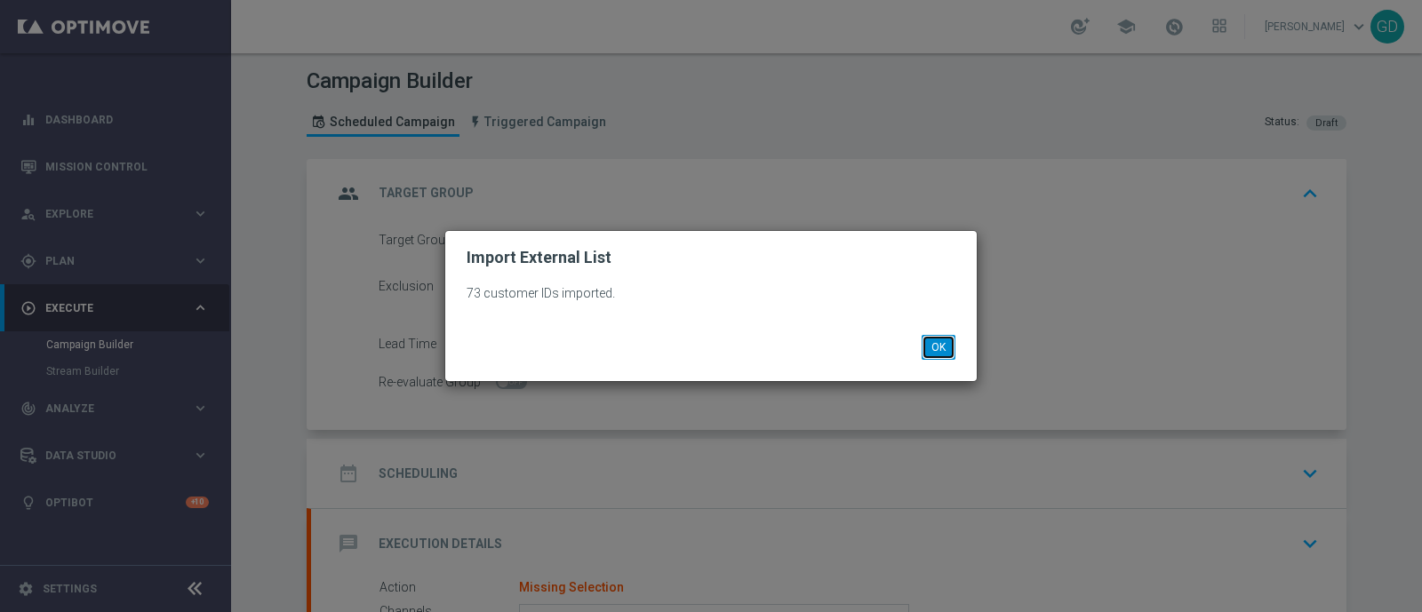
click at [937, 339] on button "OK" at bounding box center [938, 347] width 34 height 25
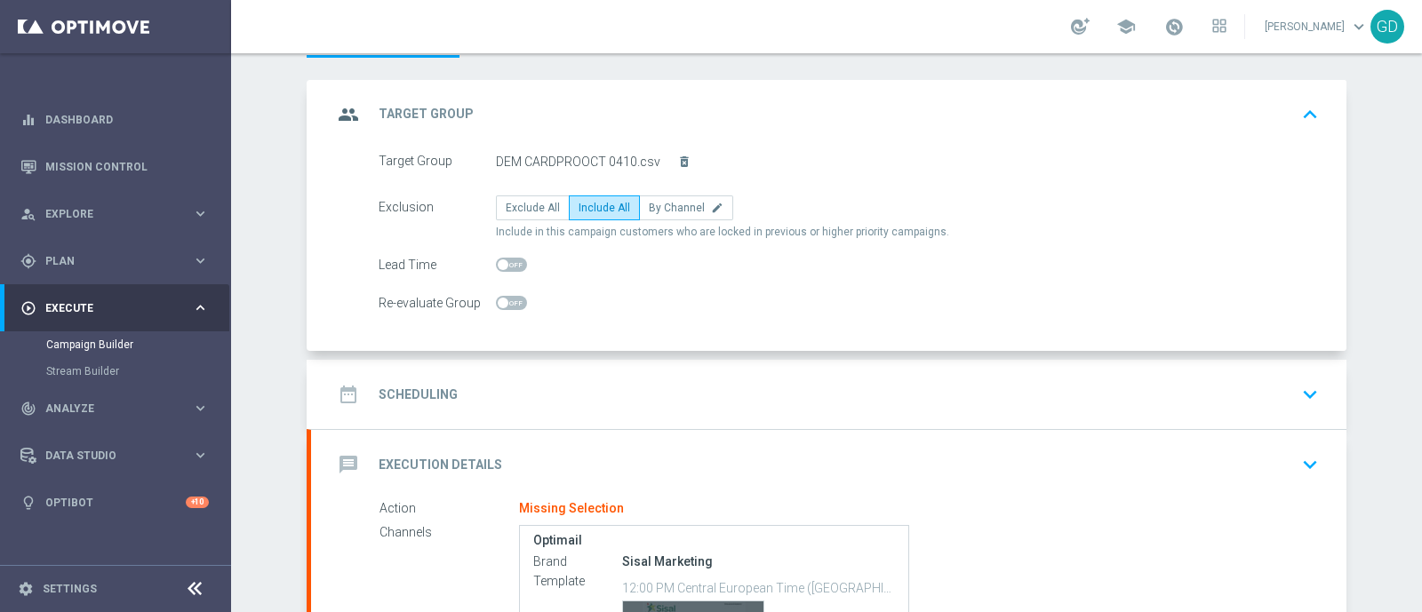
scroll to position [321, 0]
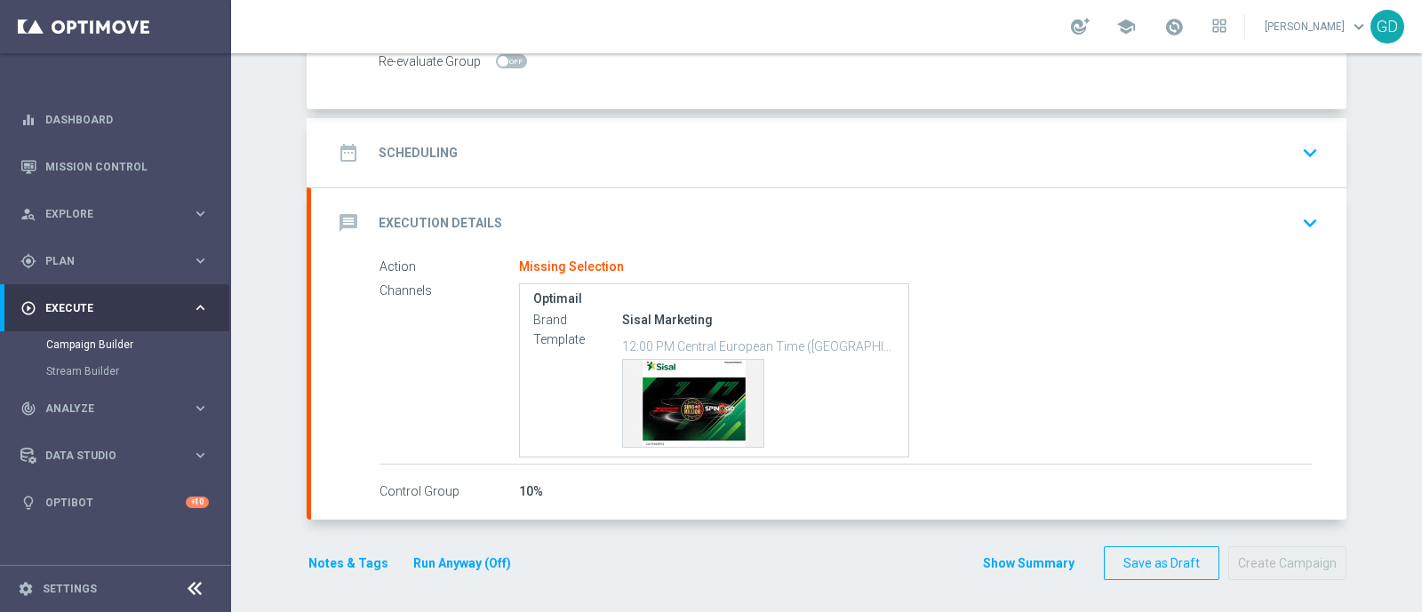
click at [413, 148] on h2 "Scheduling" at bounding box center [418, 153] width 79 height 17
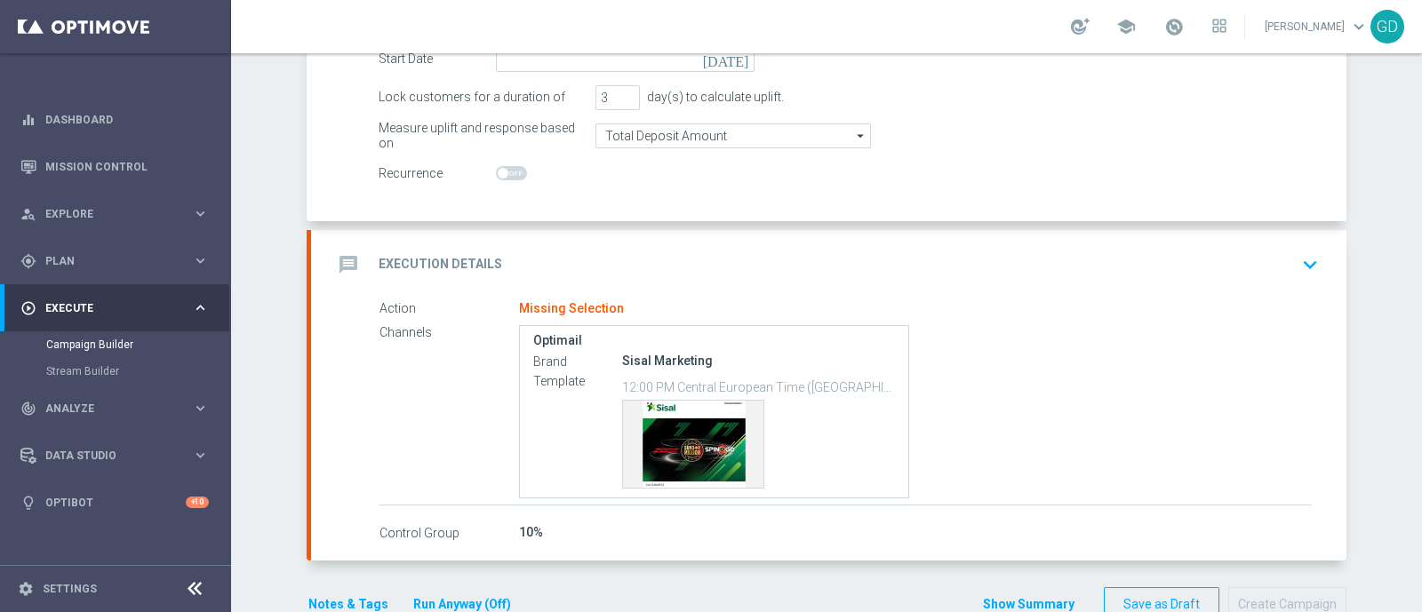
scroll to position [210, 0]
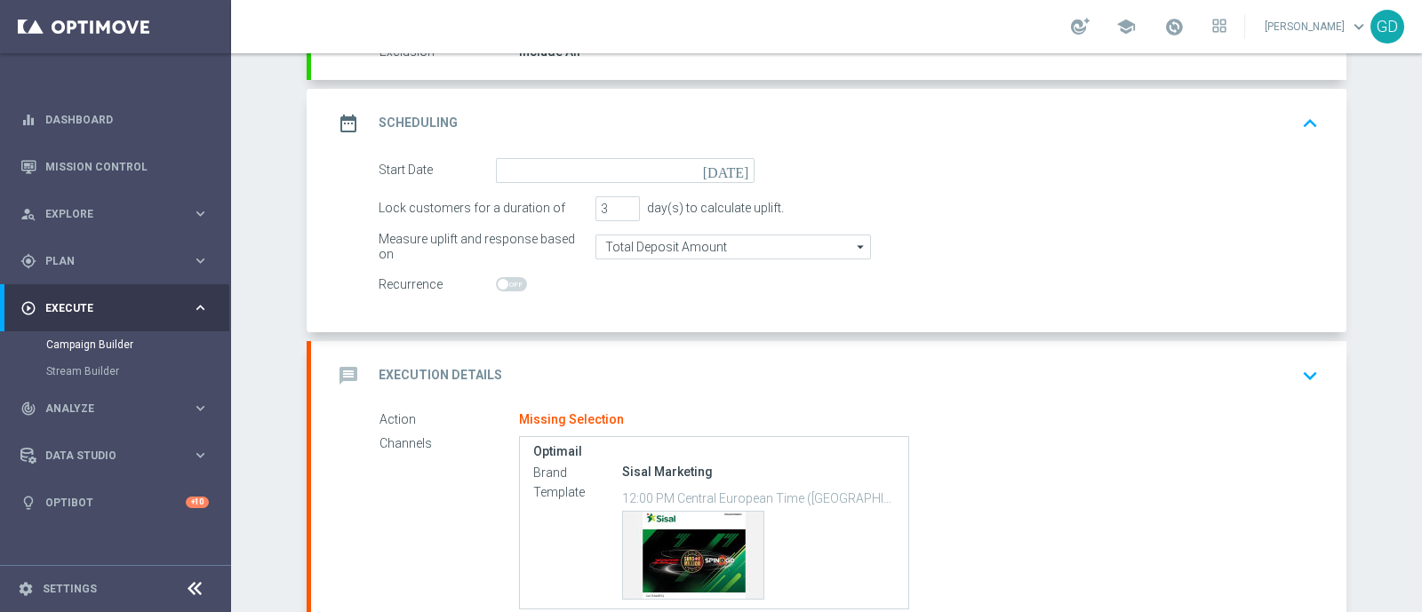
click at [736, 166] on icon "[DATE]" at bounding box center [729, 168] width 52 height 20
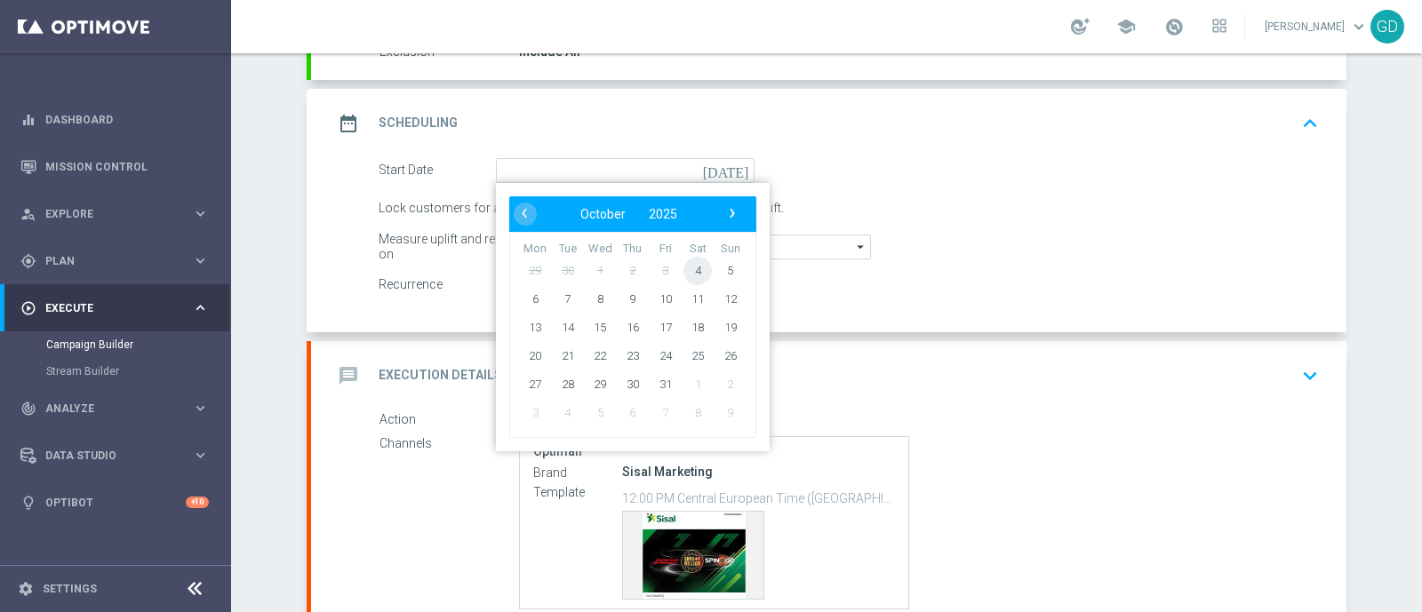
click at [690, 271] on span "4" at bounding box center [697, 270] width 28 height 28
type input "[DATE]"
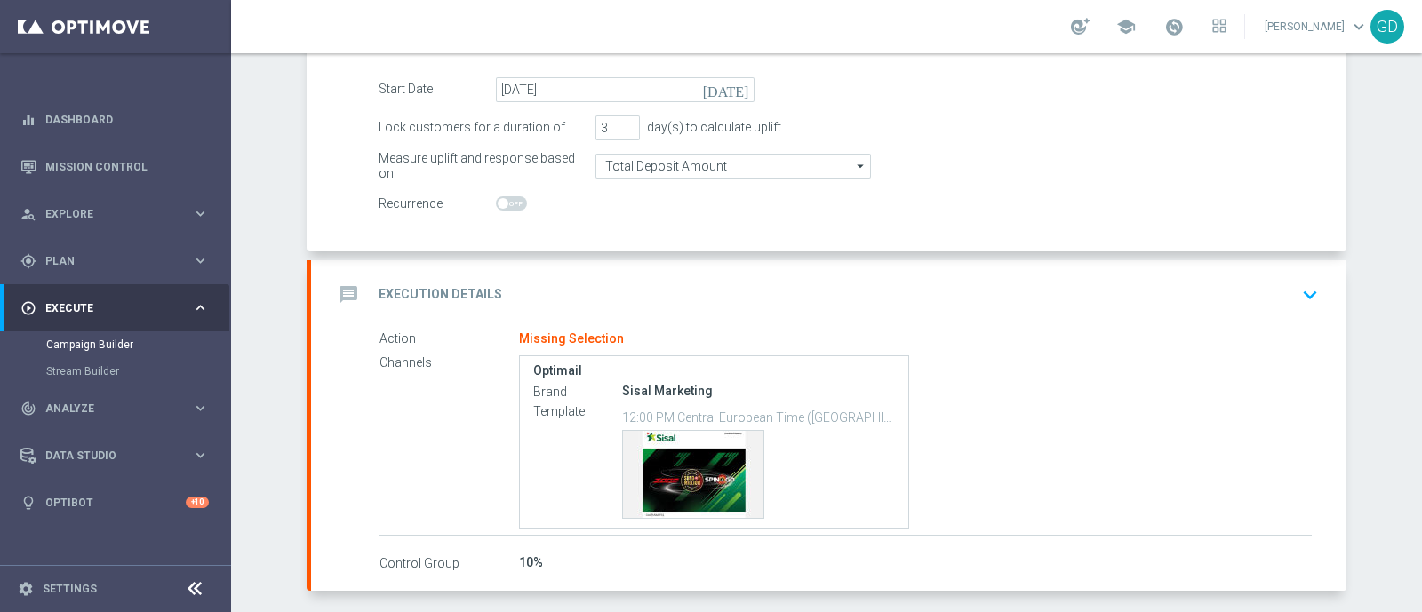
scroll to position [363, 0]
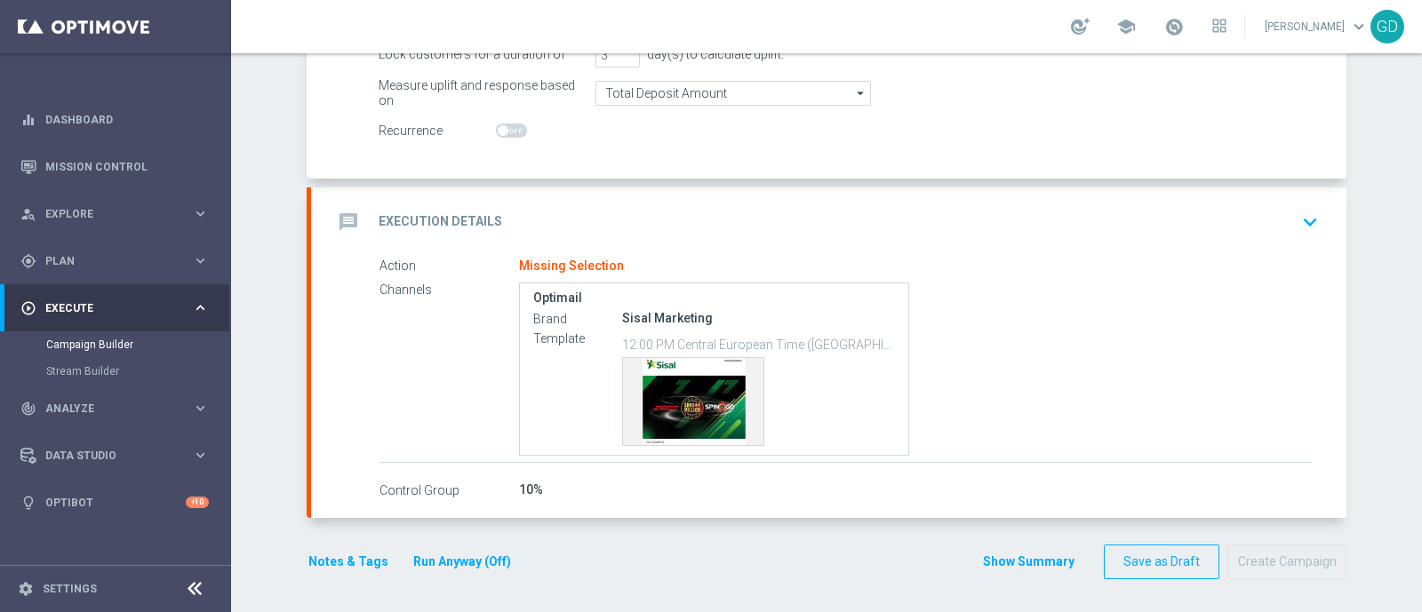
click at [442, 353] on div "Channels Optimail Brand Sisal Marketing Template 12:00 PM Central European Time…" at bounding box center [845, 370] width 932 height 178
click at [427, 215] on h2 "Execution Details" at bounding box center [441, 221] width 124 height 17
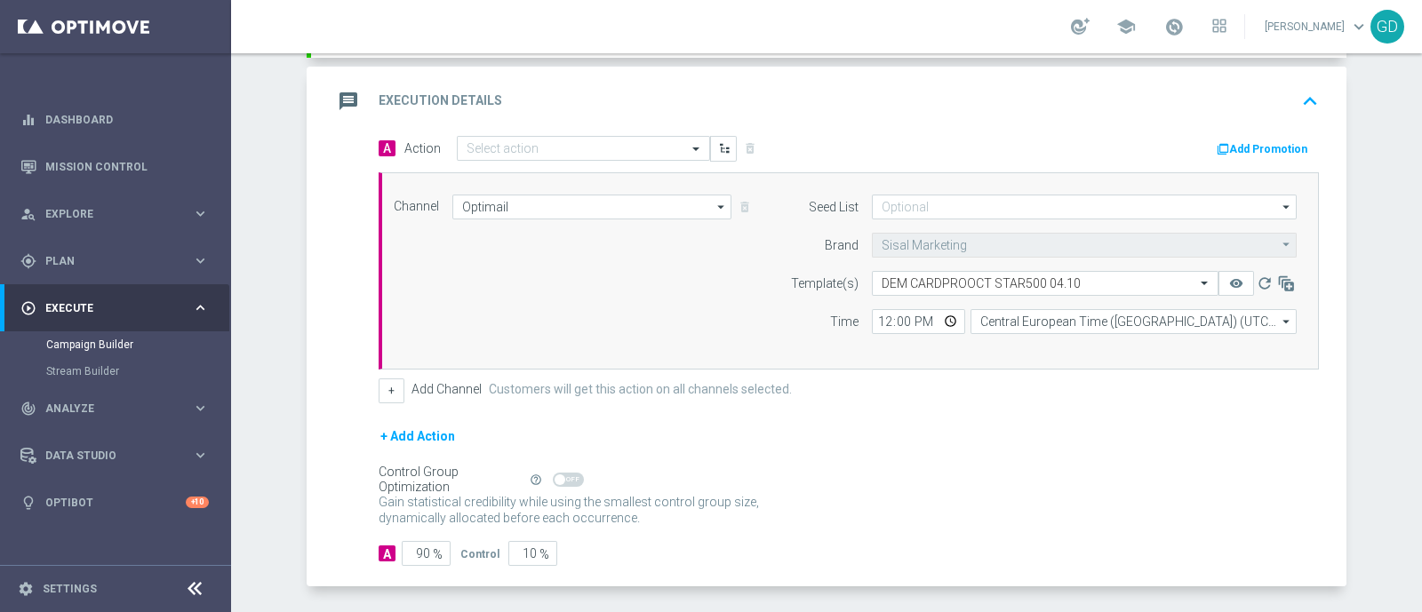
scroll to position [346, 0]
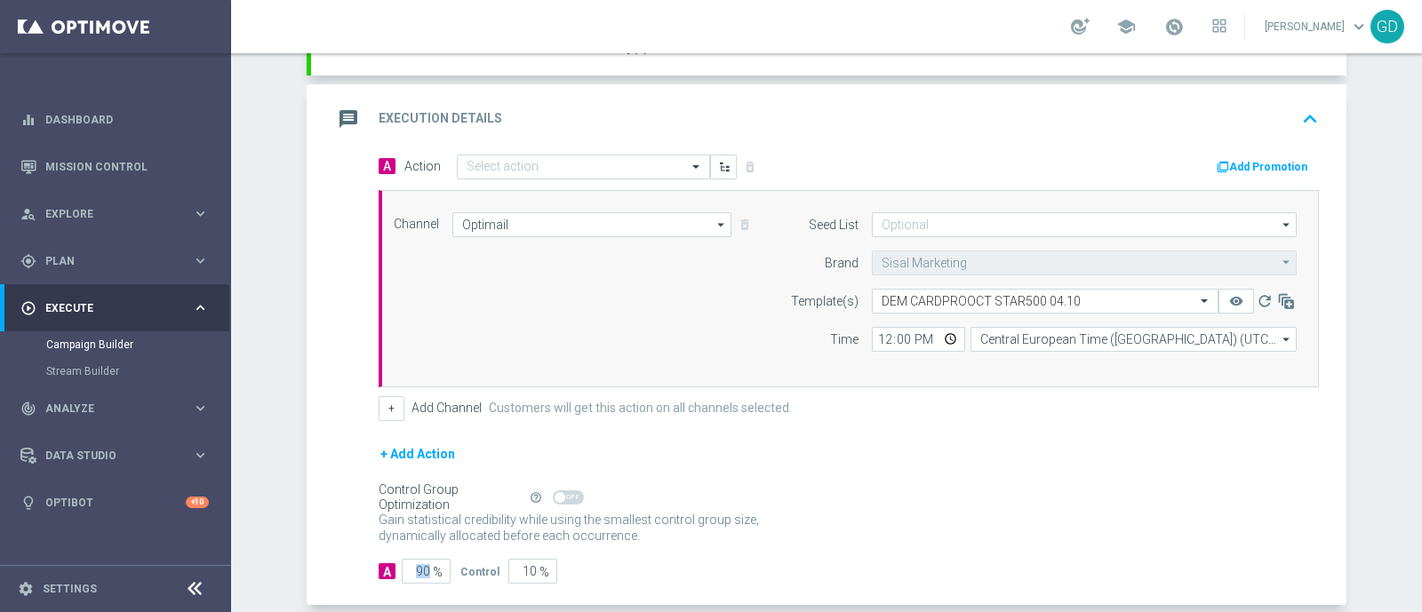
drag, startPoint x: 425, startPoint y: 568, endPoint x: 402, endPoint y: 570, distance: 23.3
click at [405, 574] on div "90 %" at bounding box center [424, 571] width 44 height 25
click at [638, 571] on div "A 90 % Control 10 %" at bounding box center [849, 571] width 940 height 25
drag, startPoint x: 423, startPoint y: 570, endPoint x: 409, endPoint y: 571, distance: 14.2
click at [409, 571] on input "90" at bounding box center [426, 571] width 49 height 25
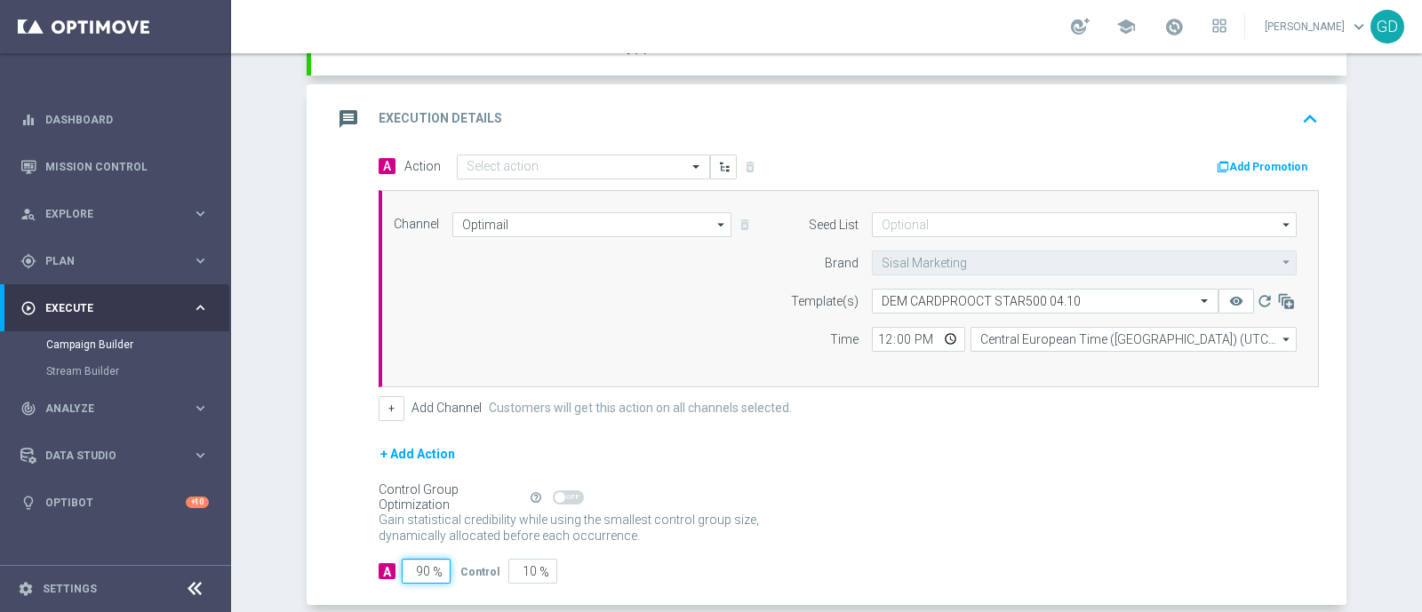
type input "1"
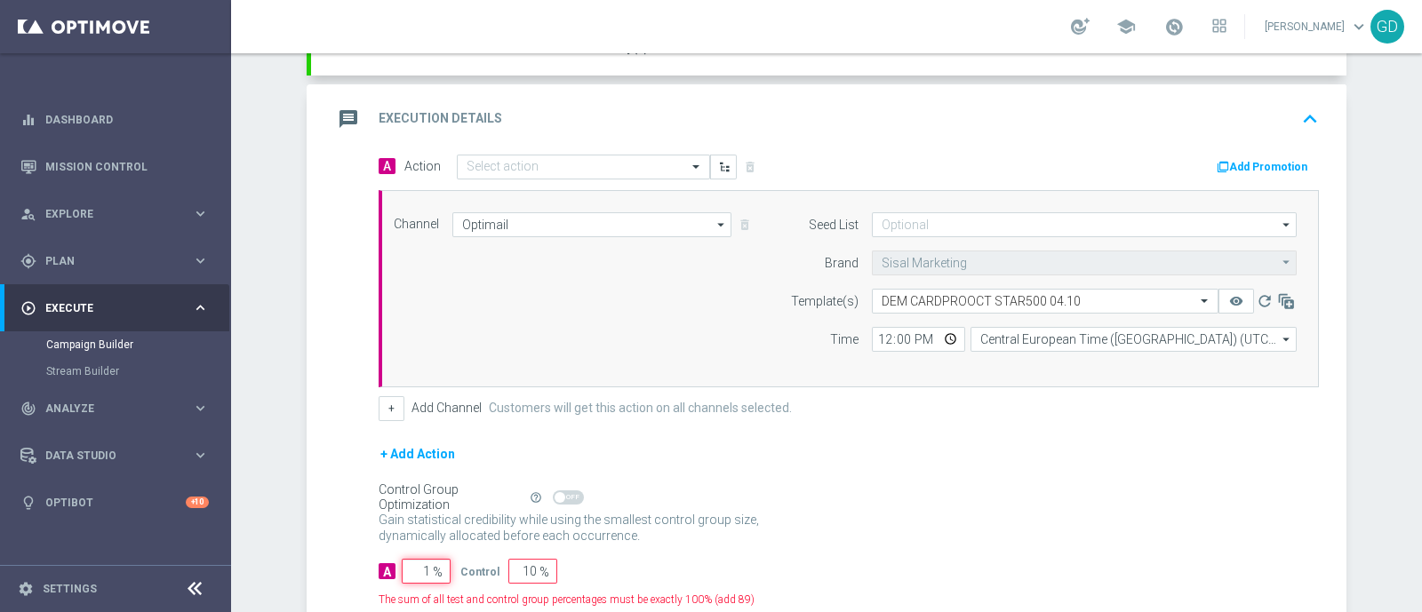
type input "99"
type input "10"
type input "90"
type input "100"
type input "0"
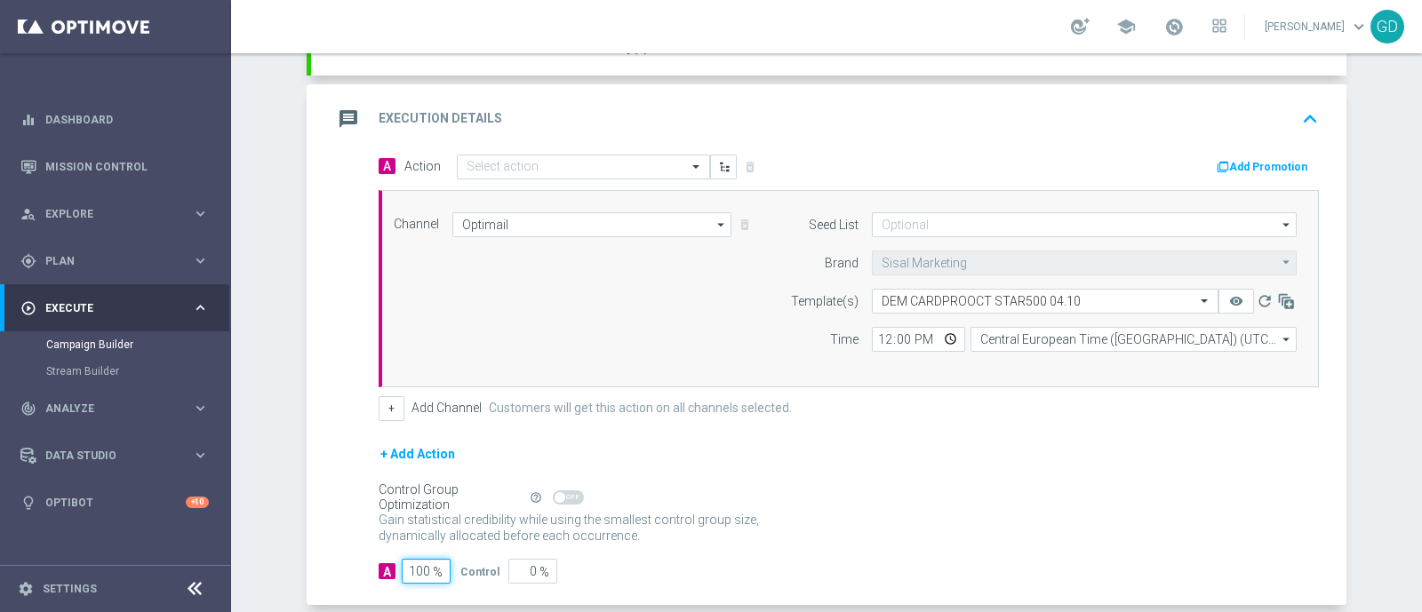
type input "100"
click at [884, 465] on div "+ Add Action" at bounding box center [849, 465] width 940 height 44
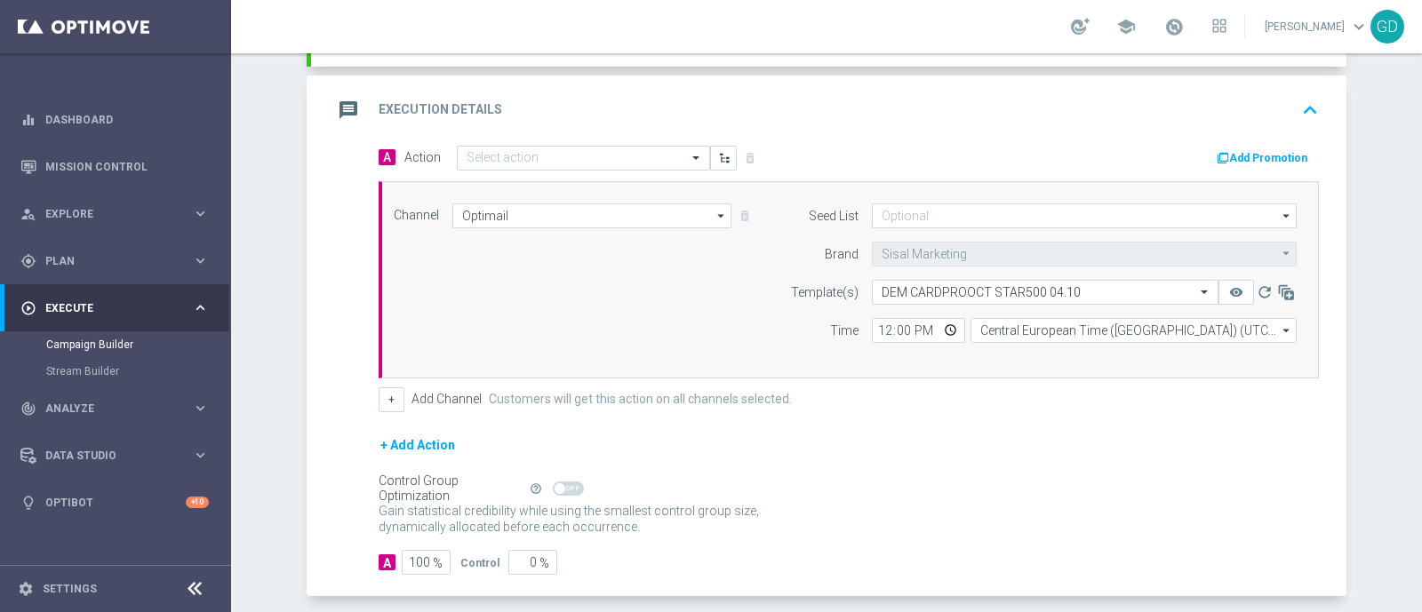
scroll to position [320, 0]
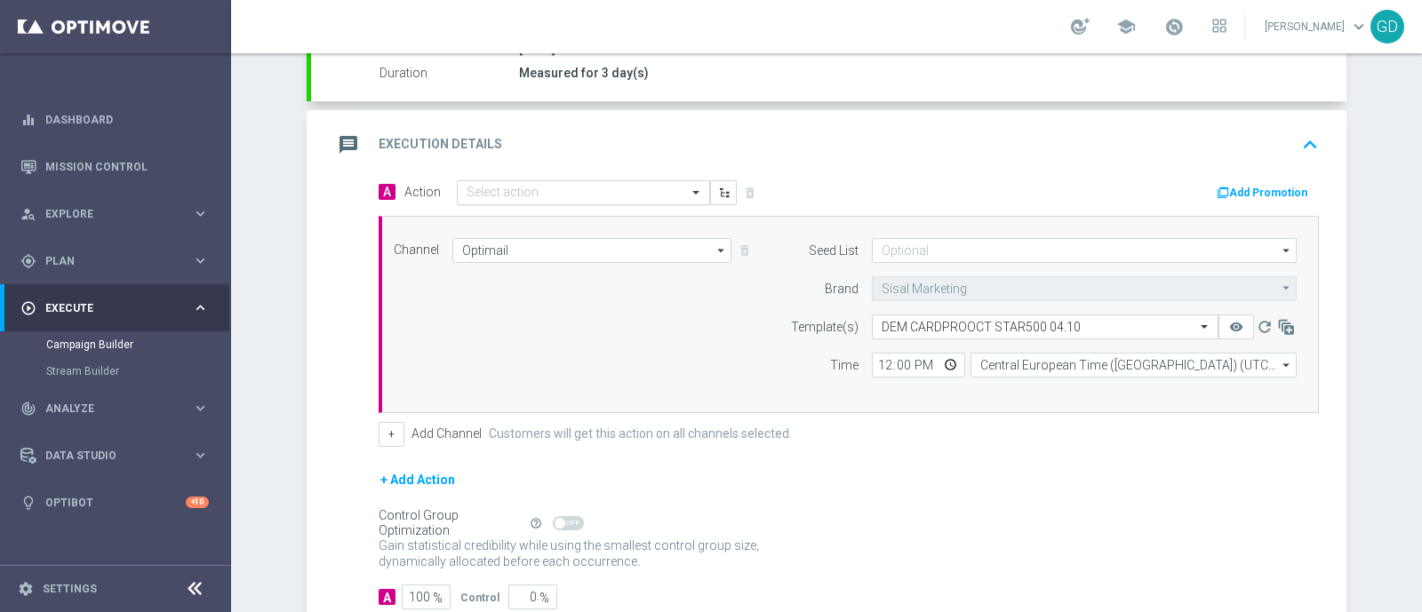
click at [689, 190] on span at bounding box center [698, 192] width 22 height 15
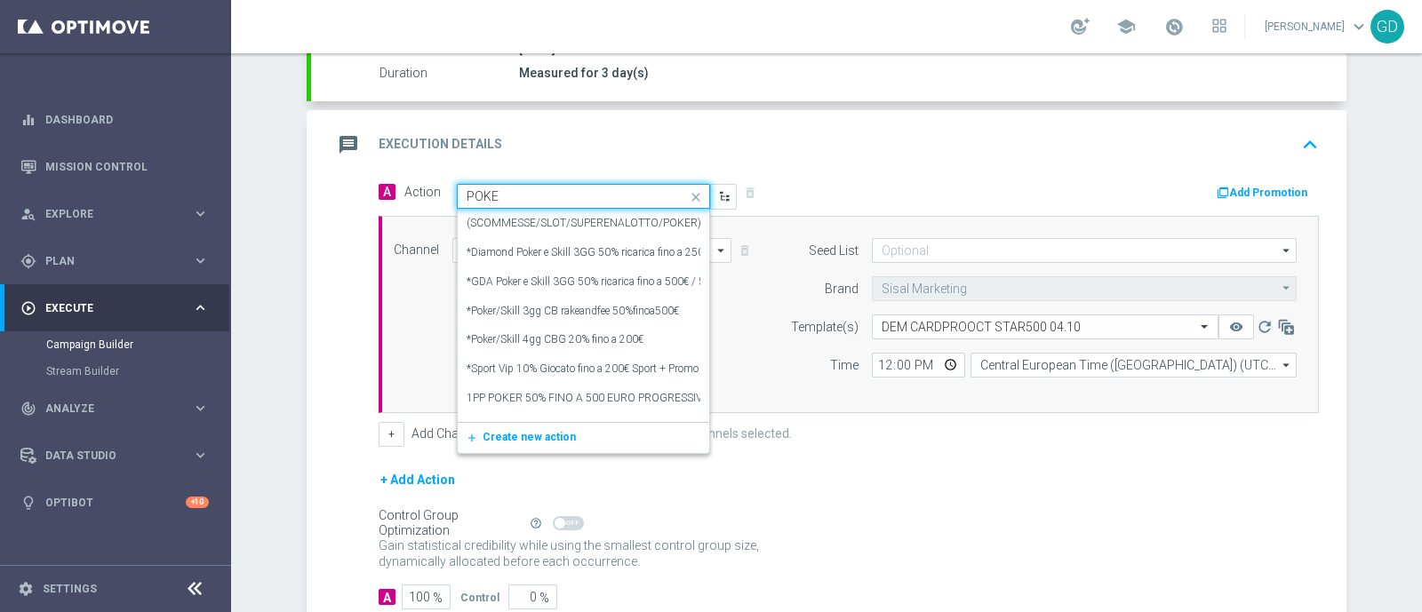
type input "POKER"
click at [602, 251] on label "*Diamond Poker e Skill 3GG 50% ricarica fino a 250€ / 3€ di bonus ogni 10€ di r…" at bounding box center [747, 252] width 562 height 15
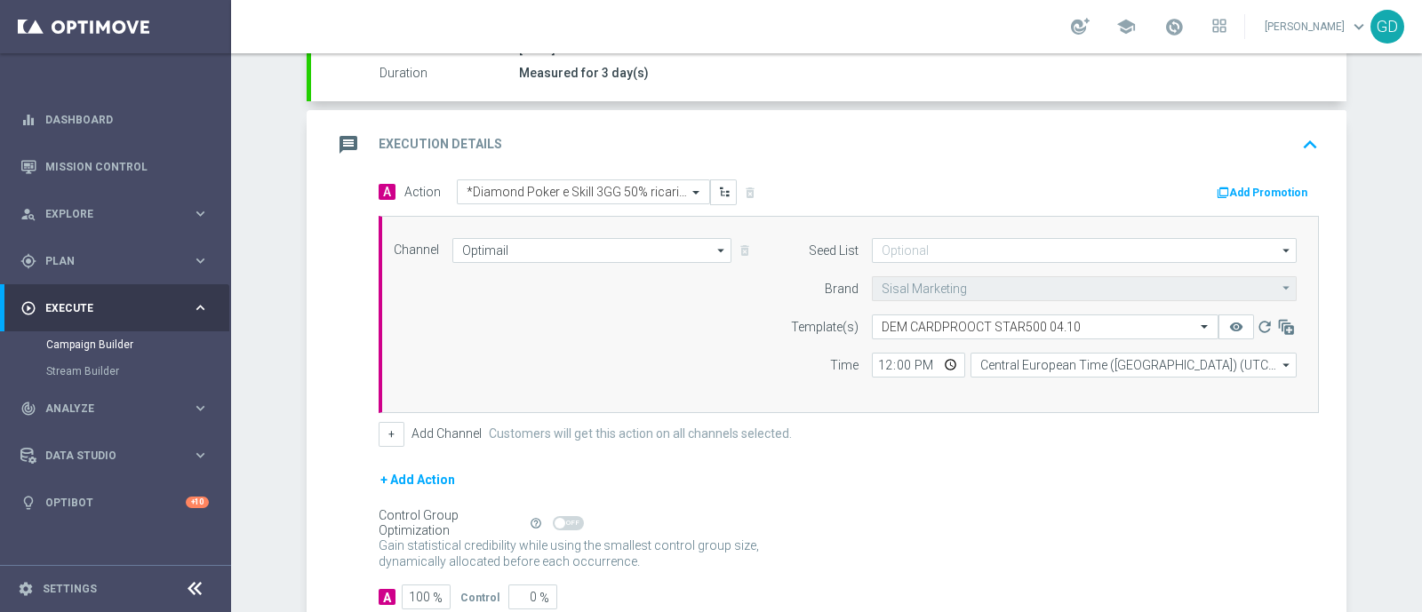
click at [790, 406] on div "Channel Optimail Optimail arrow_drop_down Drag here to set row groups Drag here…" at bounding box center [849, 314] width 940 height 197
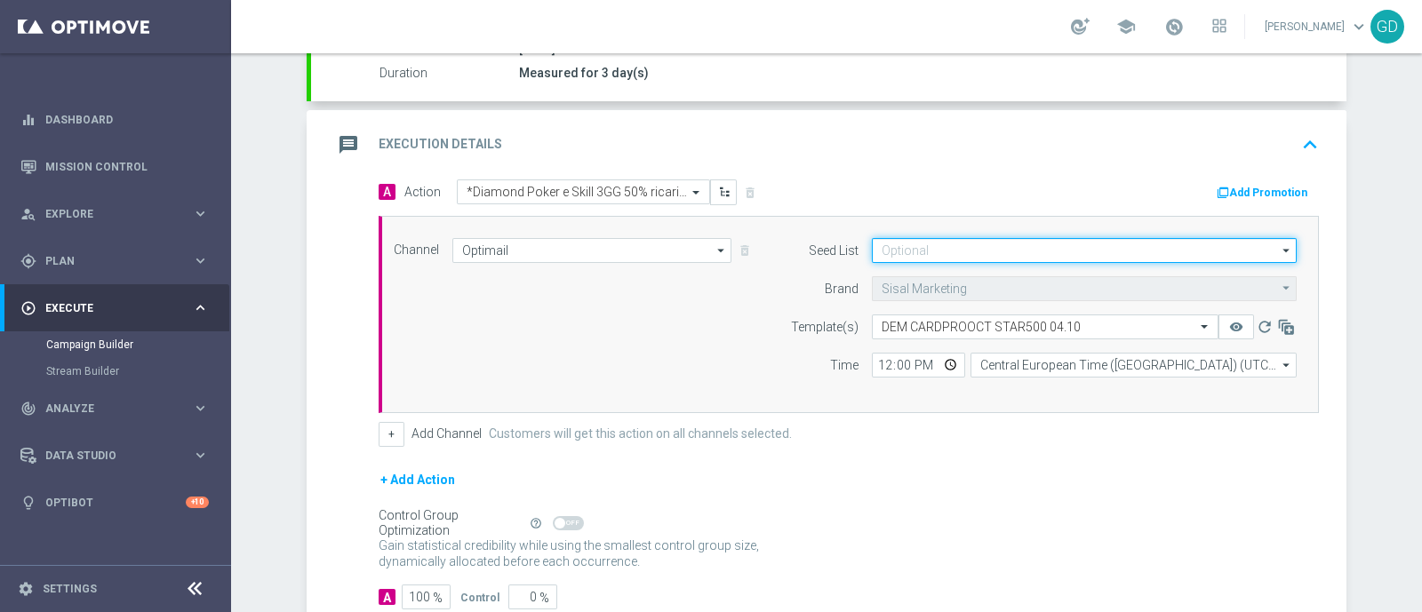
click at [929, 257] on input at bounding box center [1084, 250] width 425 height 25
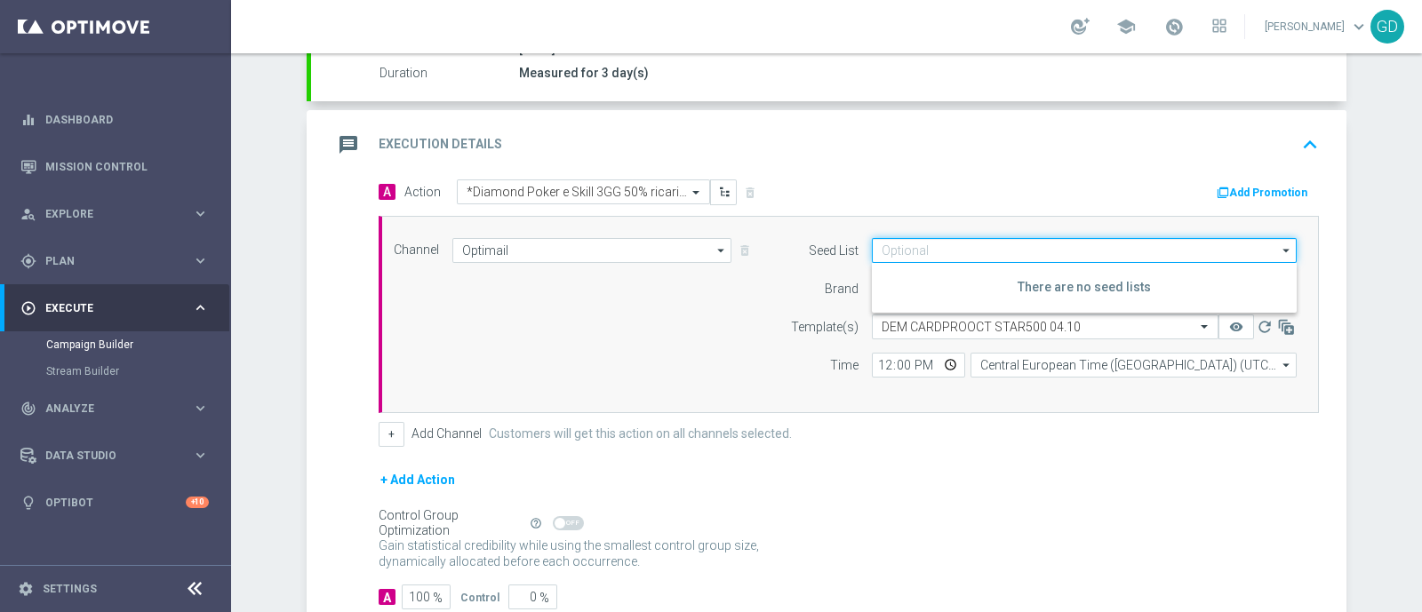
click at [933, 245] on input at bounding box center [1084, 250] width 425 height 25
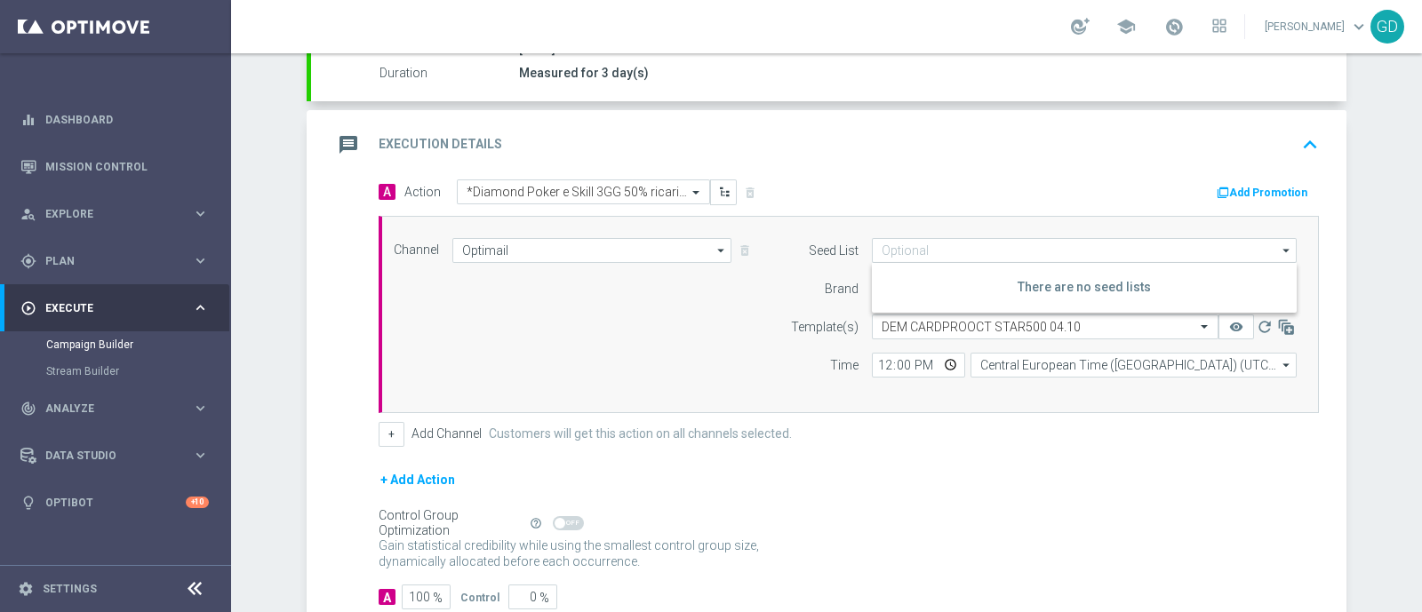
click at [731, 286] on div "Channel Optimail Optimail arrow_drop_down Drag here to set row groups Drag here…" at bounding box center [844, 314] width 929 height 153
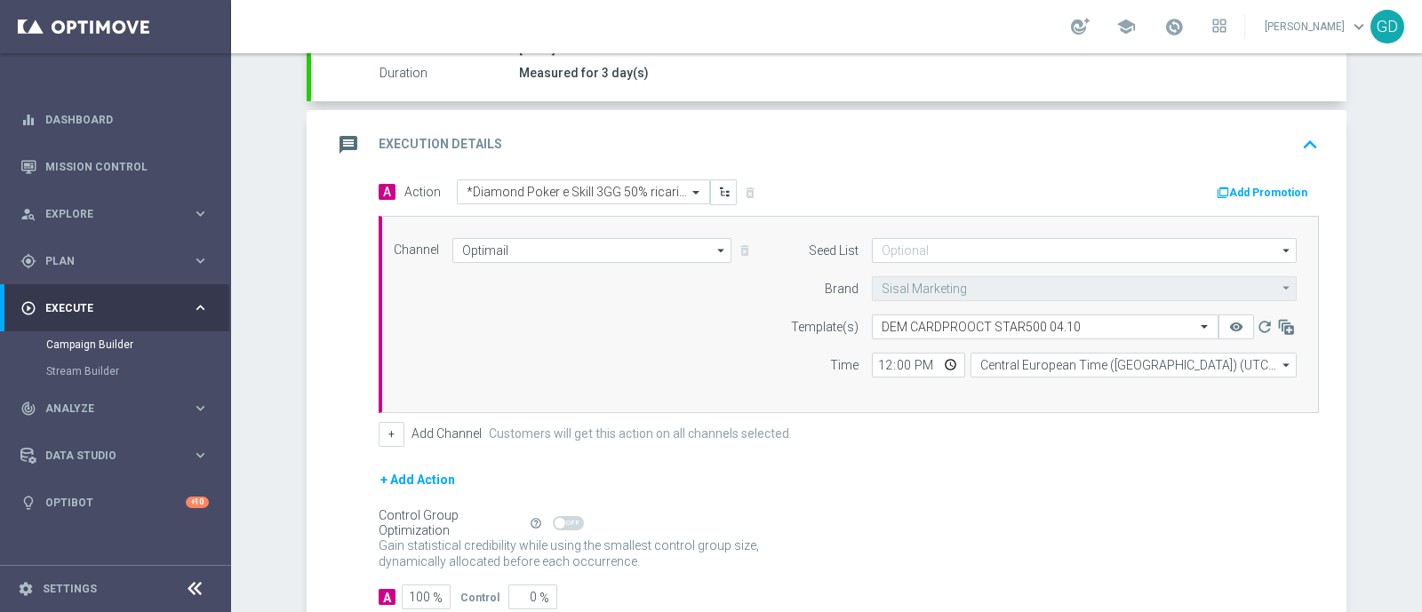
click at [729, 242] on div "Channel Optimail Optimail arrow_drop_down Drag here to set row groups Drag here…" at bounding box center [573, 250] width 387 height 25
click at [713, 246] on icon "arrow_drop_down" at bounding box center [722, 250] width 18 height 23
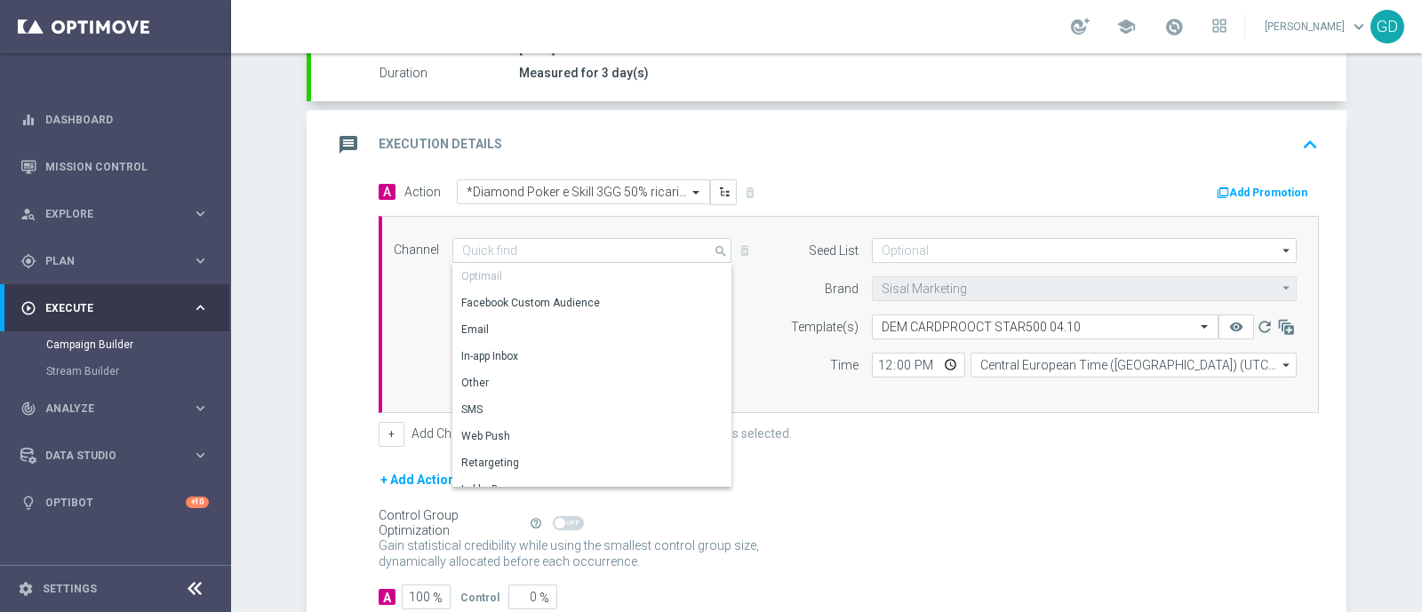
click at [753, 278] on div "Channel Optimail search Drag here to set row groups Drag here to set column lab…" at bounding box center [844, 314] width 929 height 153
type input "Optimail"
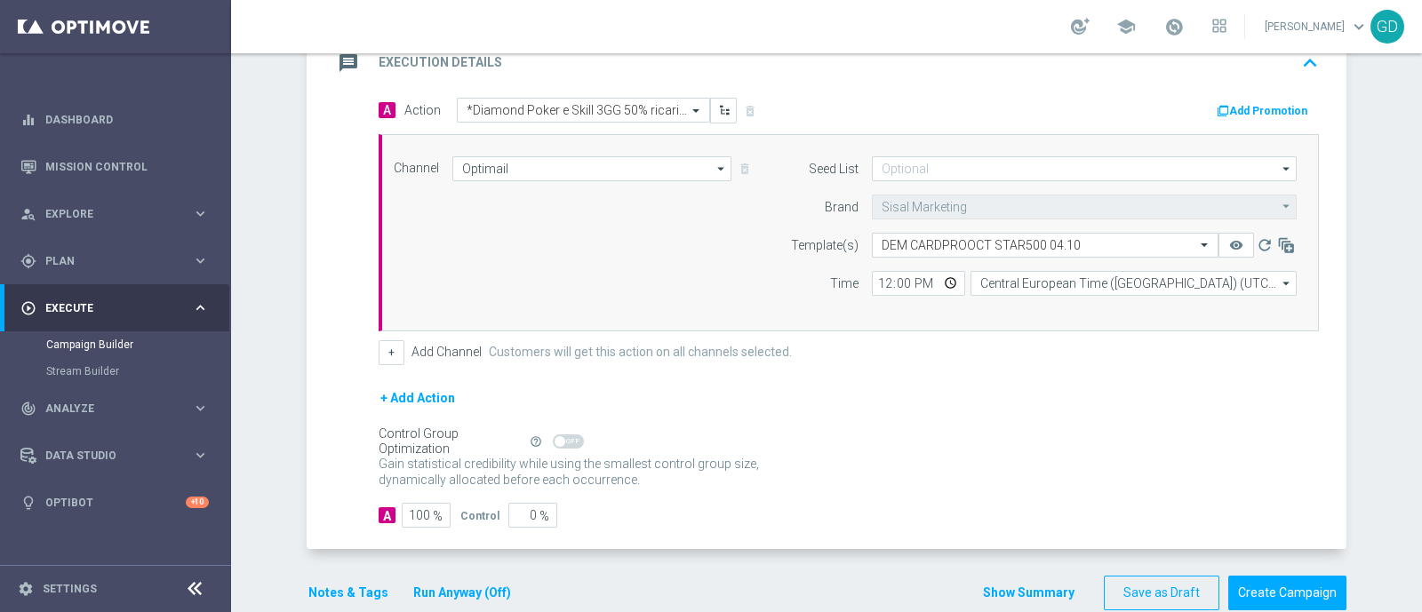
scroll to position [431, 0]
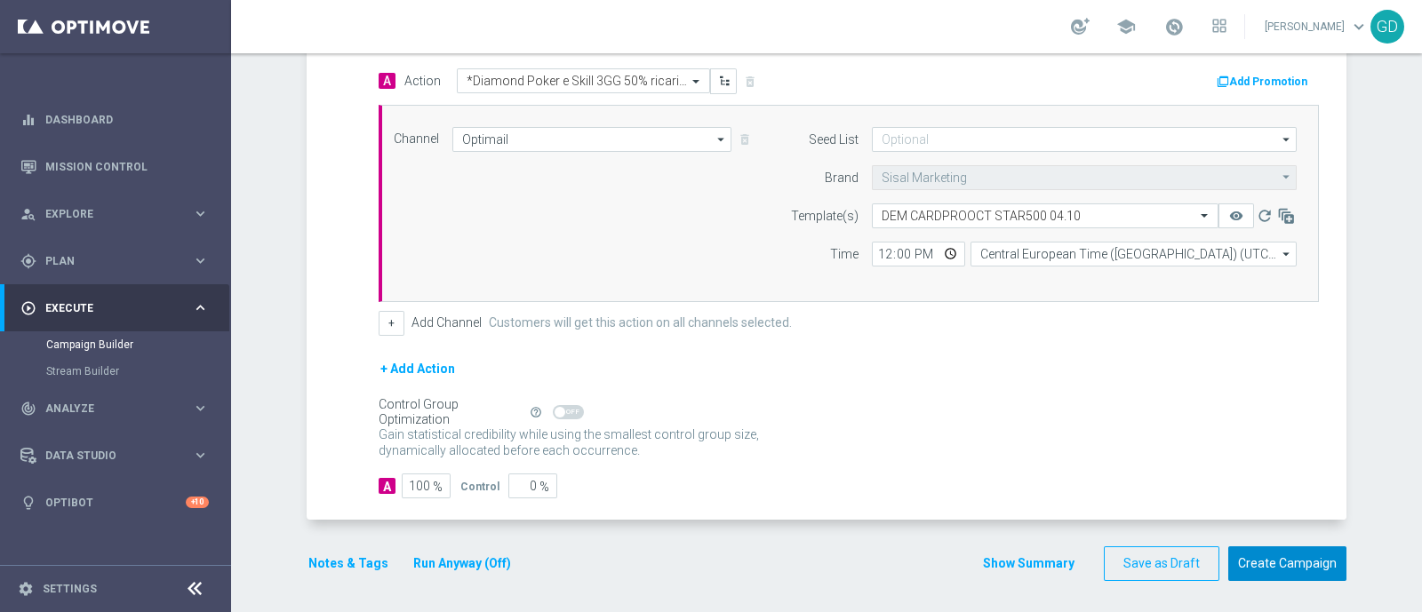
click at [1268, 560] on button "Create Campaign" at bounding box center [1287, 563] width 118 height 35
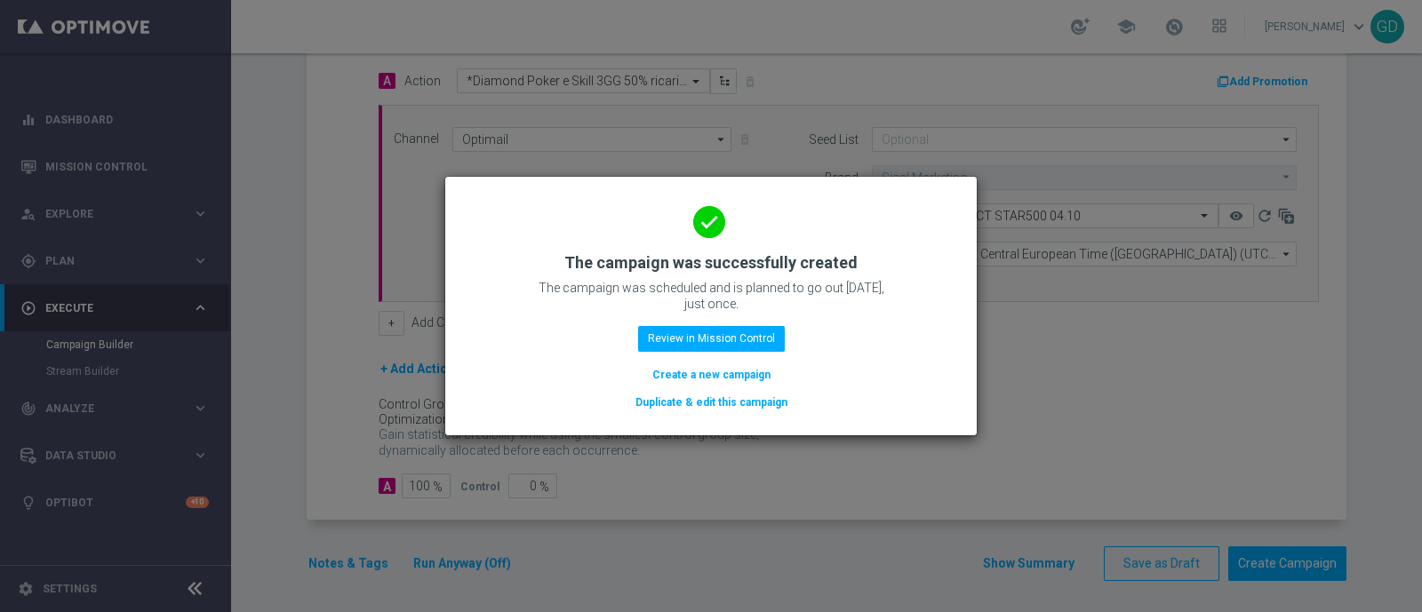
click at [1002, 378] on modal-container "done The campaign was successfully created The campaign was scheduled and is pl…" at bounding box center [711, 306] width 1422 height 612
click at [384, 195] on modal-container "done The campaign was successfully created The campaign was scheduled and is pl…" at bounding box center [711, 306] width 1422 height 612
click at [68, 303] on modal-container "done The campaign was successfully created The campaign was scheduled and is pl…" at bounding box center [711, 306] width 1422 height 612
click at [692, 340] on button "Review in Mission Control" at bounding box center [711, 338] width 147 height 25
